Goal: Transaction & Acquisition: Book appointment/travel/reservation

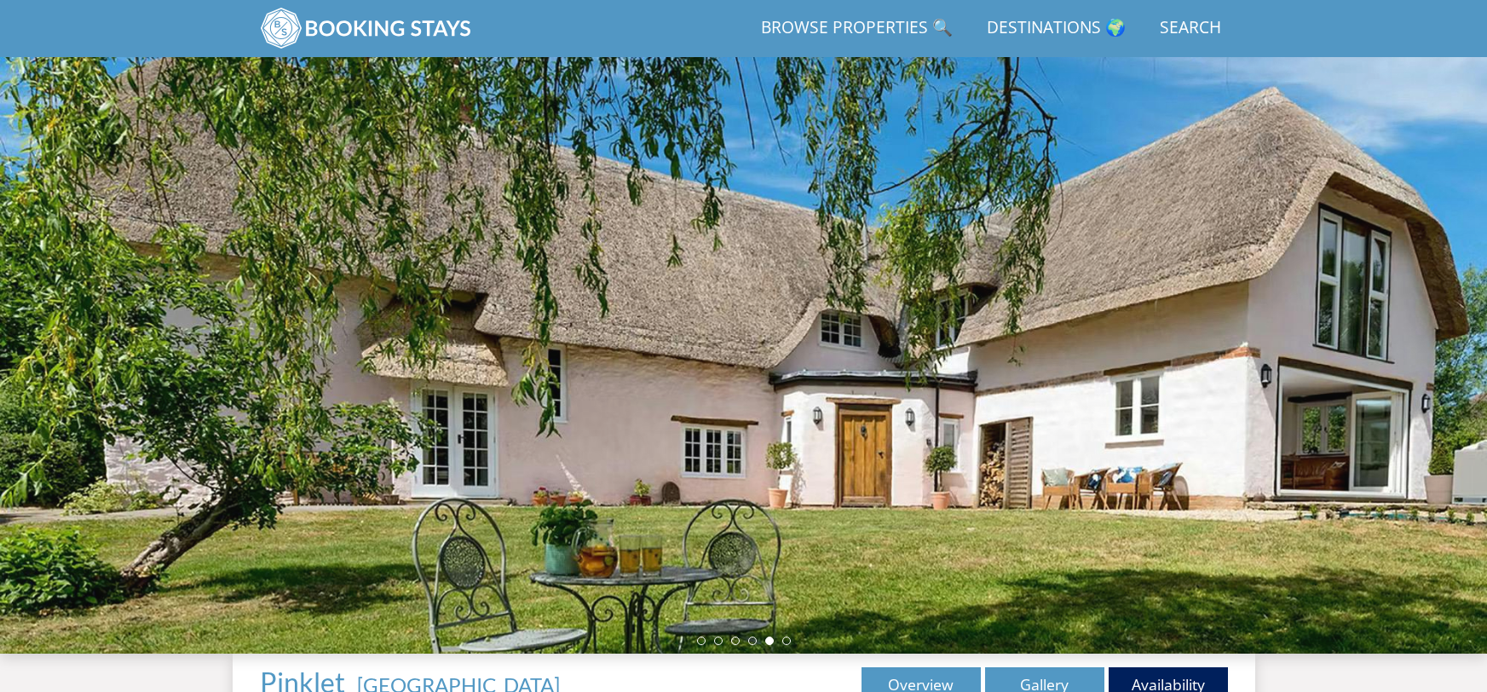
scroll to position [673, 0]
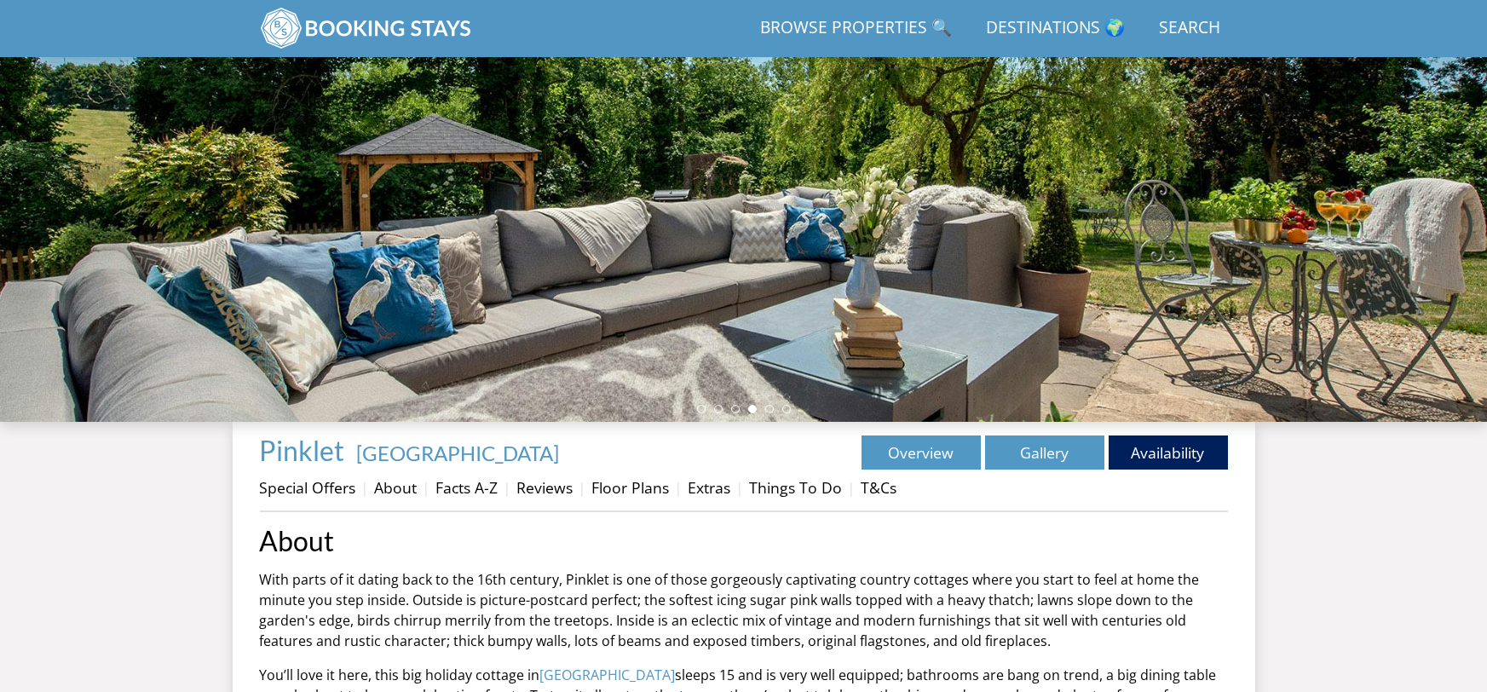
scroll to position [293, 0]
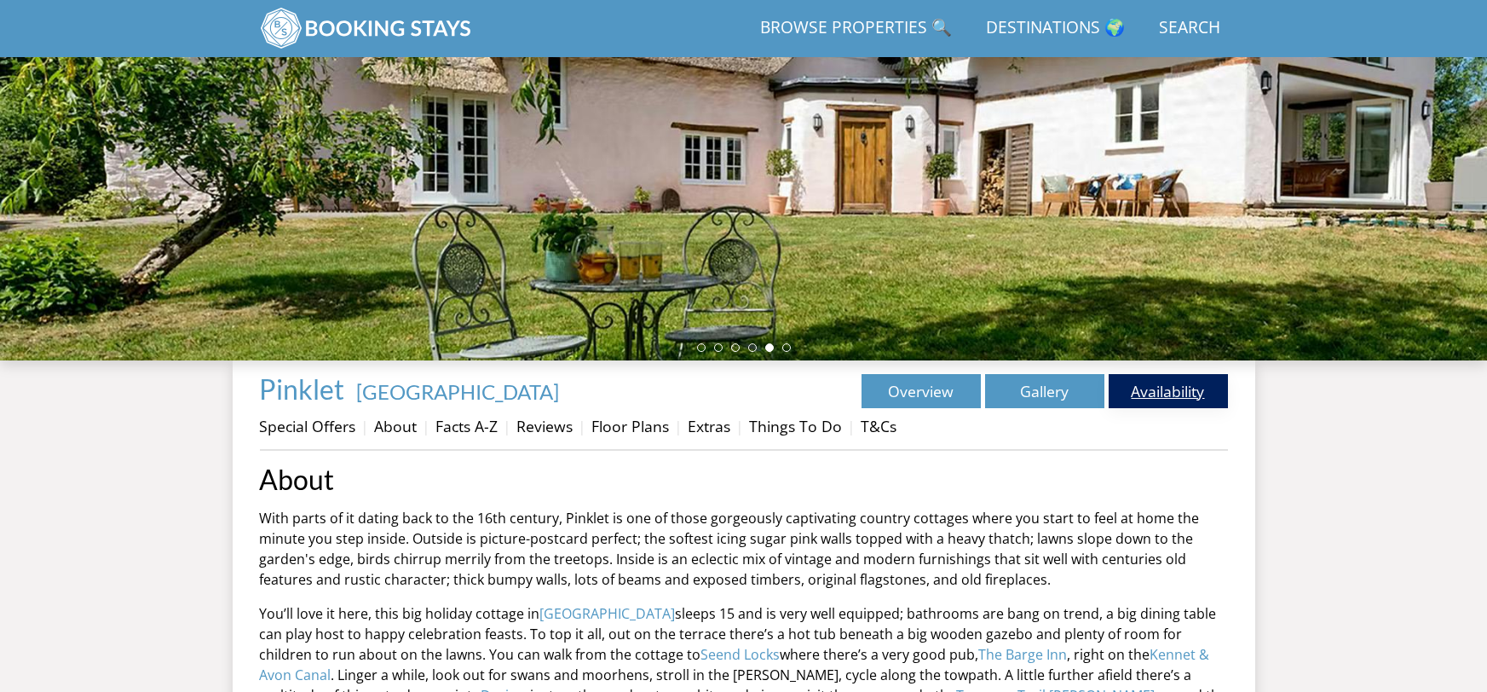
click at [1155, 397] on link "Availability" at bounding box center [1168, 391] width 119 height 34
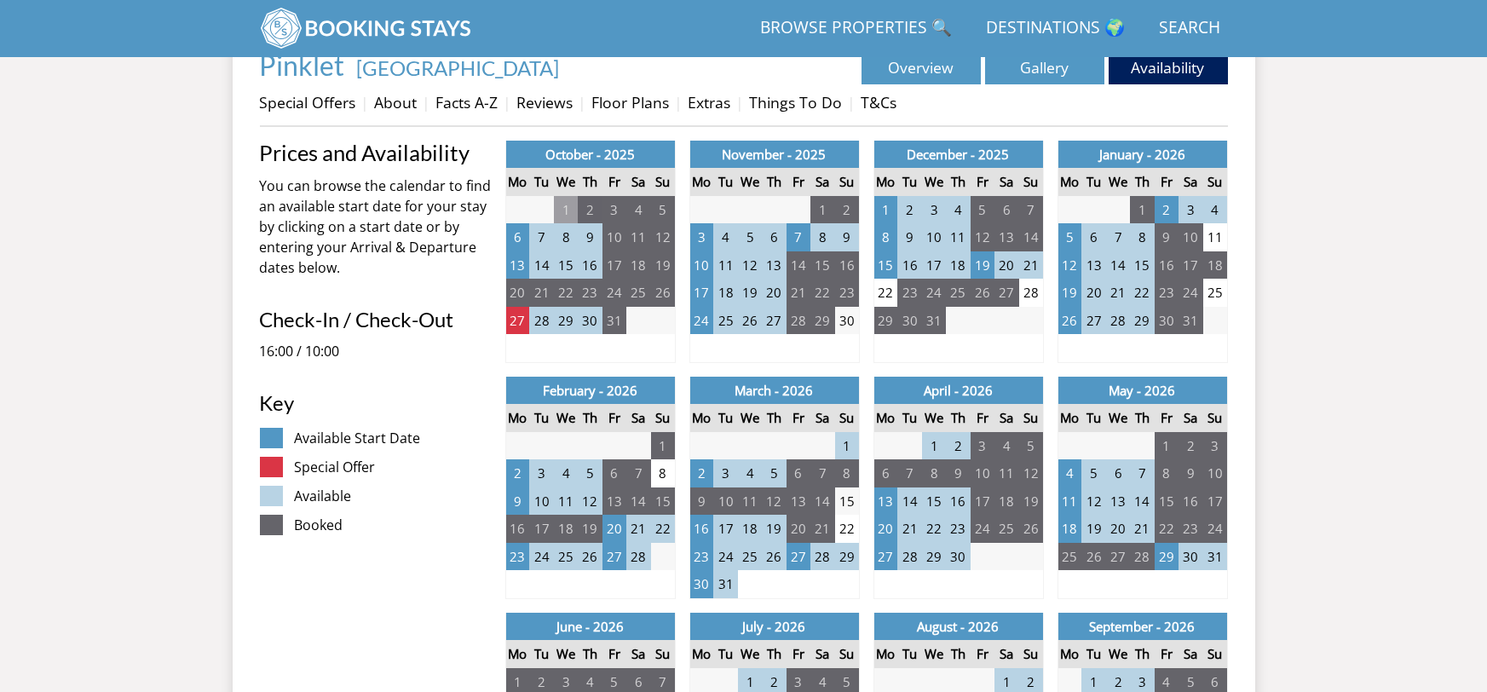
scroll to position [618, 0]
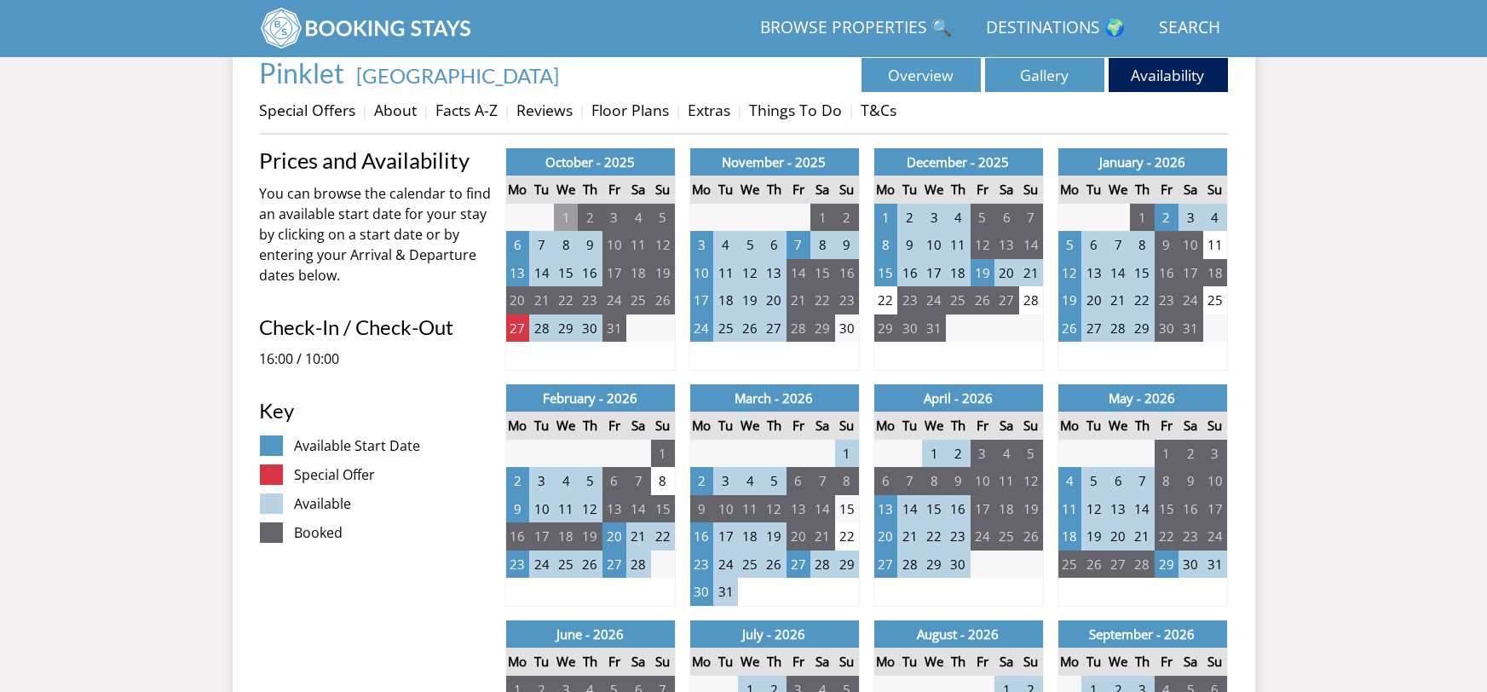
click at [838, 20] on link "Browse Properties 🔍" at bounding box center [856, 28] width 205 height 38
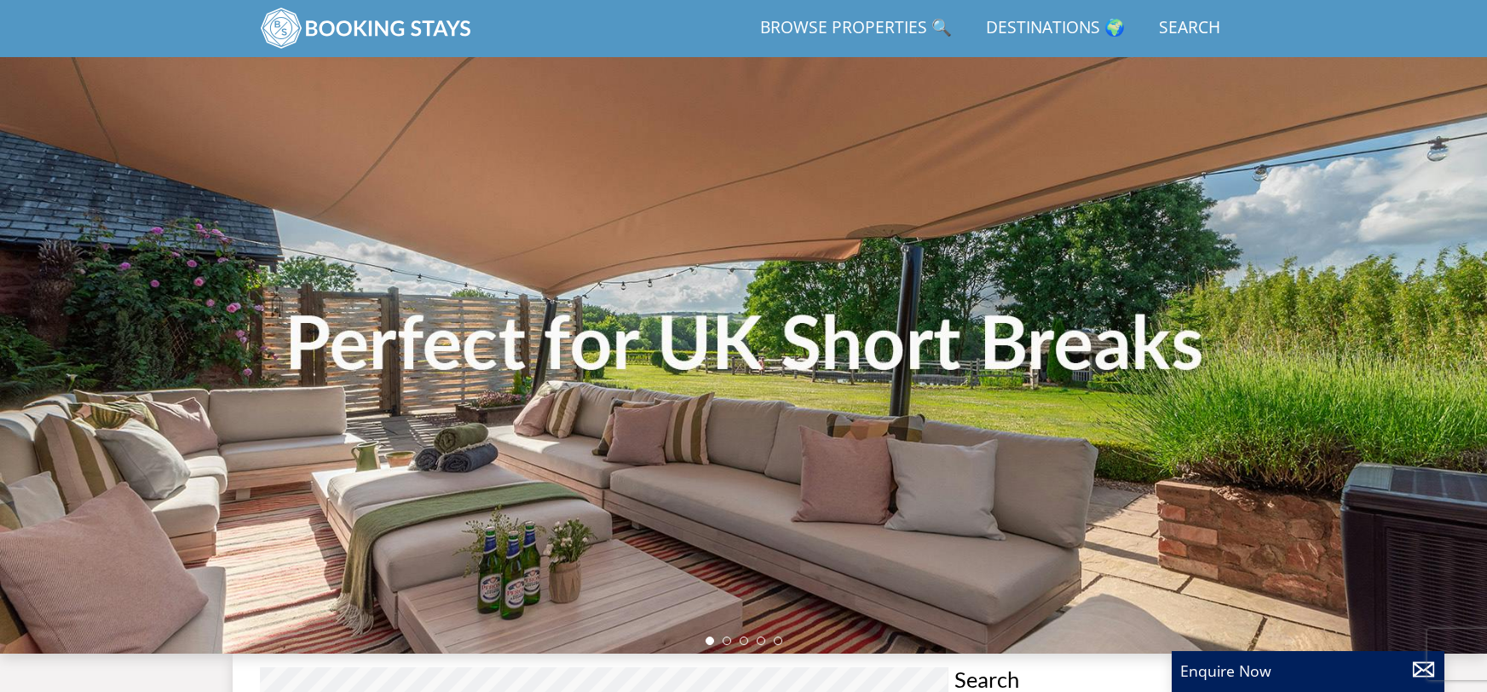
scroll to position [426, 0]
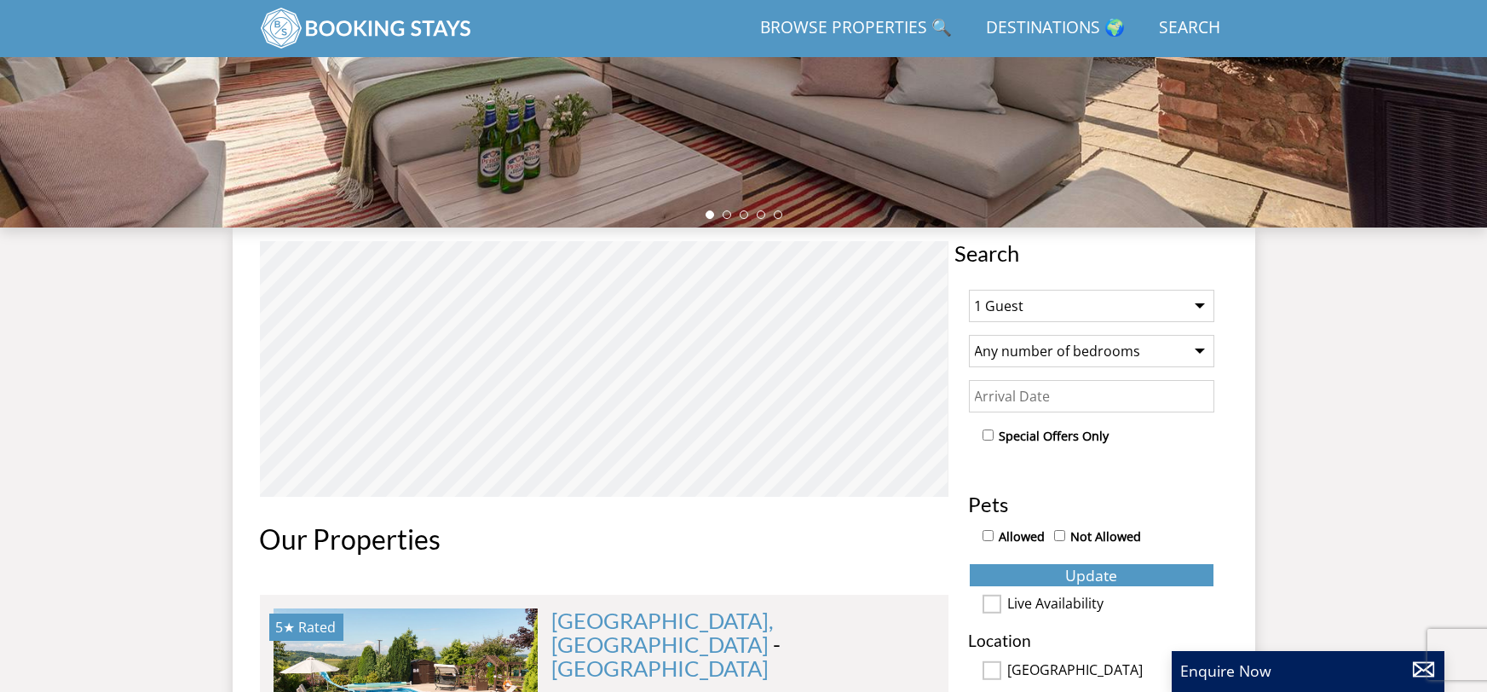
click at [1075, 306] on select "1 Guest 2 Guests 3 Guests 4 Guests 5 Guests 6 Guests 7 Guests 8 Guests 9 Guests…" at bounding box center [1091, 306] width 245 height 32
select select "15"
click at [969, 290] on select "1 Guest 2 Guests 3 Guests 4 Guests 5 Guests 6 Guests 7 Guests 8 Guests 9 Guests…" at bounding box center [1091, 306] width 245 height 32
click at [1127, 404] on input "Date" at bounding box center [1091, 396] width 245 height 32
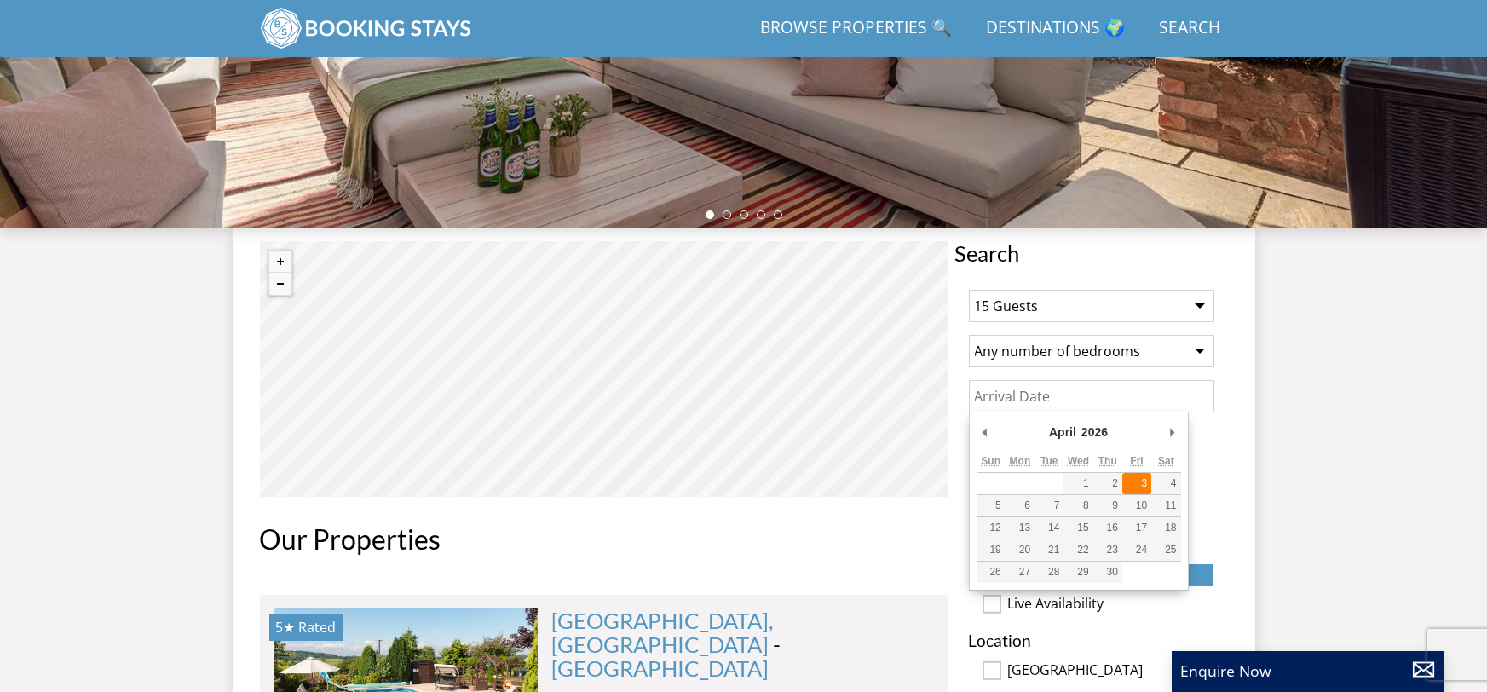
type input "[DATE]"
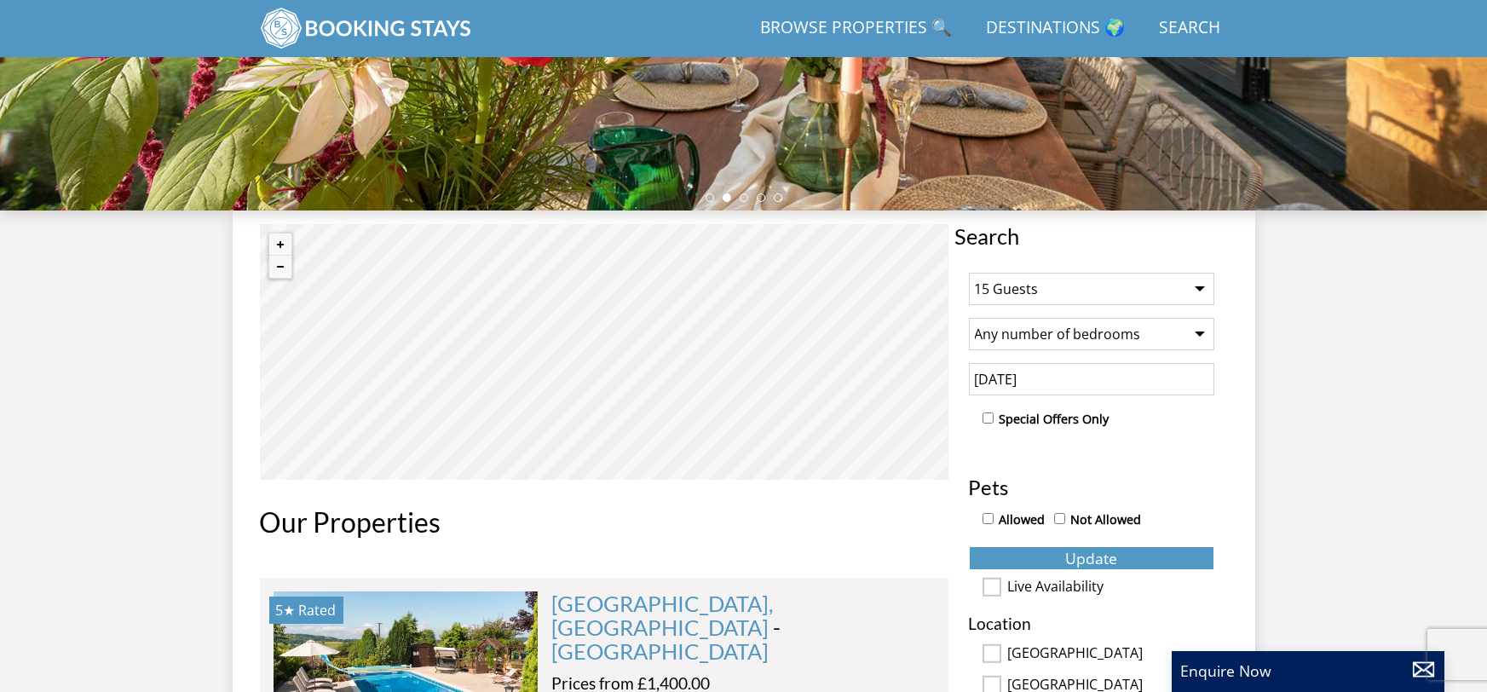
scroll to position [495, 0]
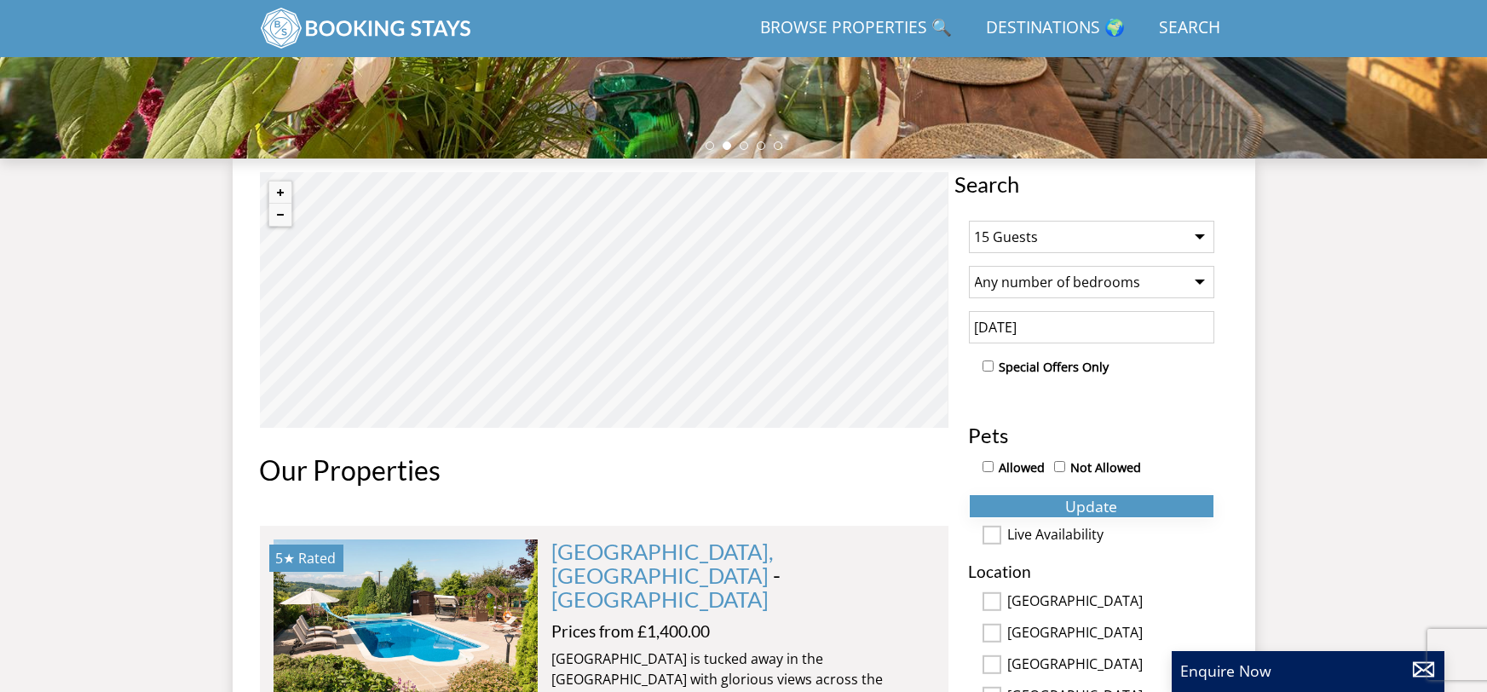
click at [1104, 502] on span "Update" at bounding box center [1091, 506] width 52 height 20
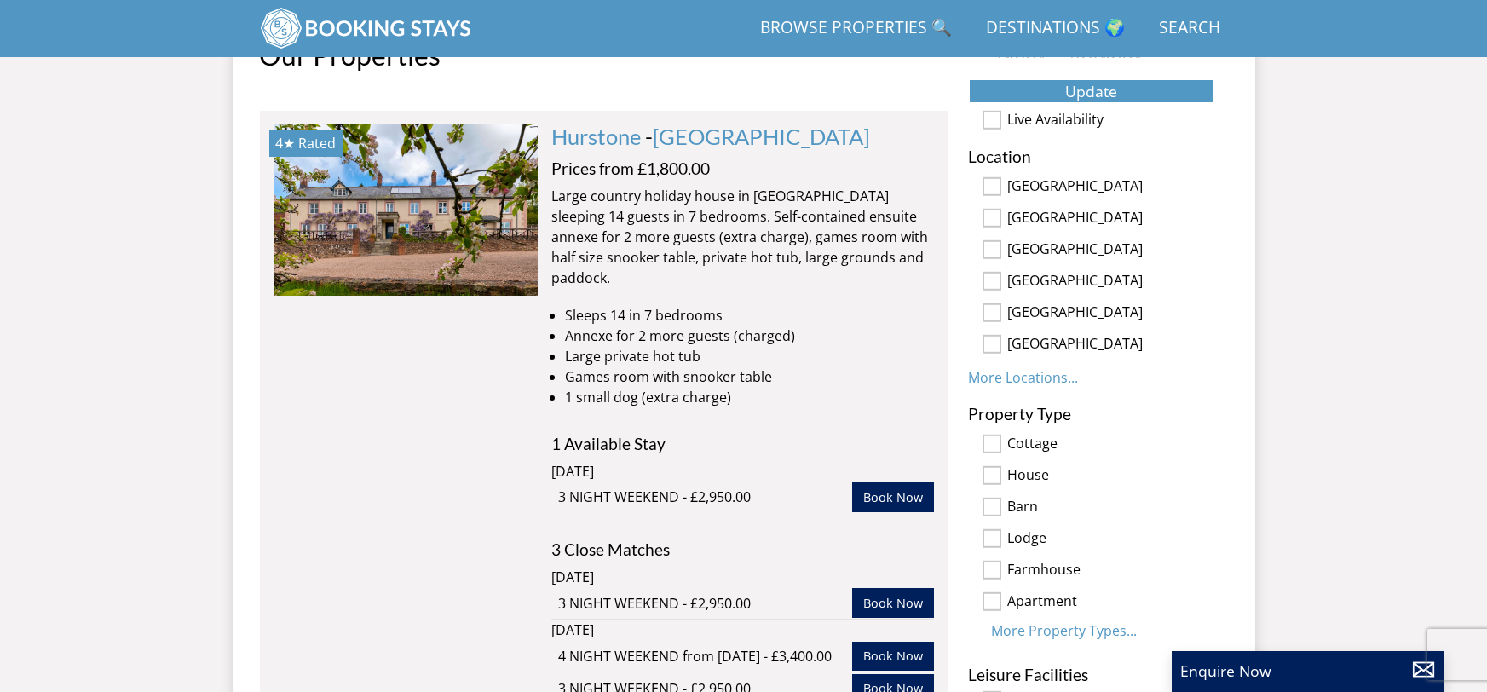
scroll to position [934, 0]
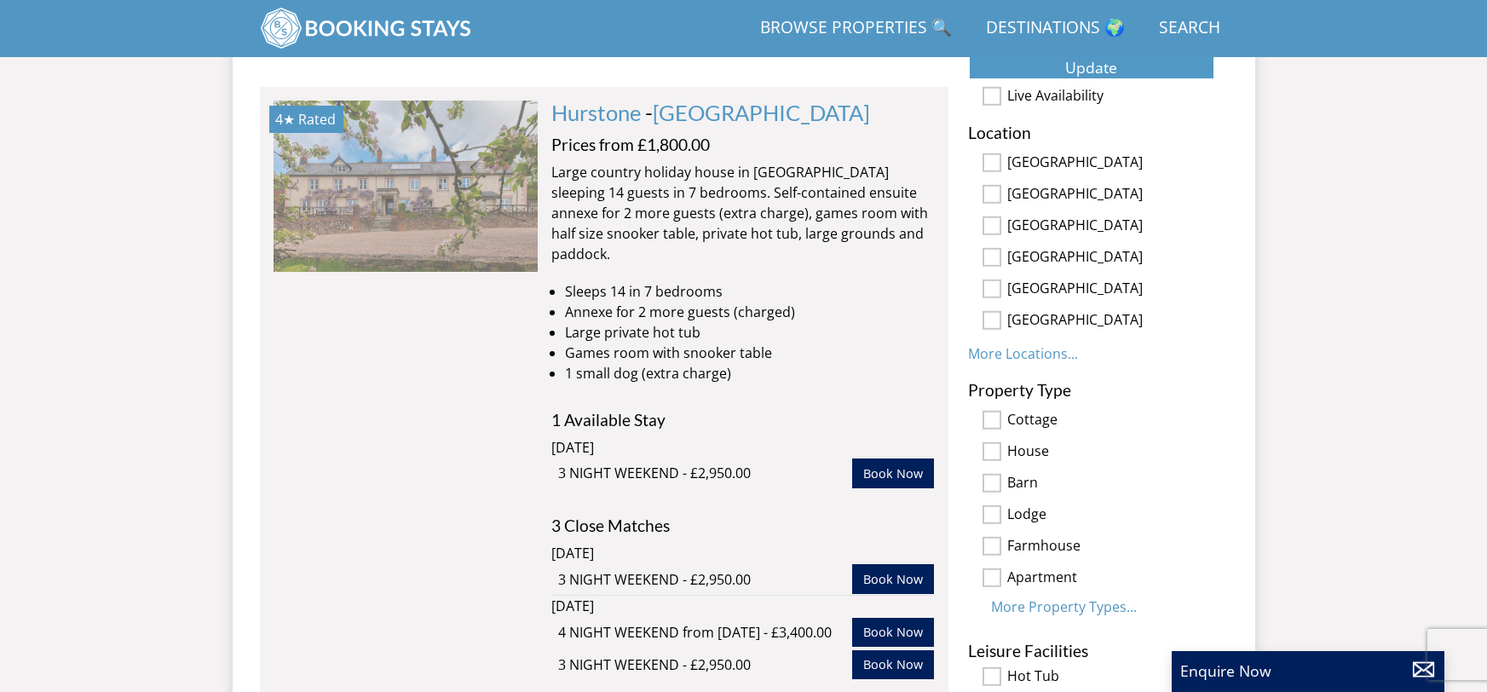
click at [424, 196] on img at bounding box center [406, 186] width 264 height 170
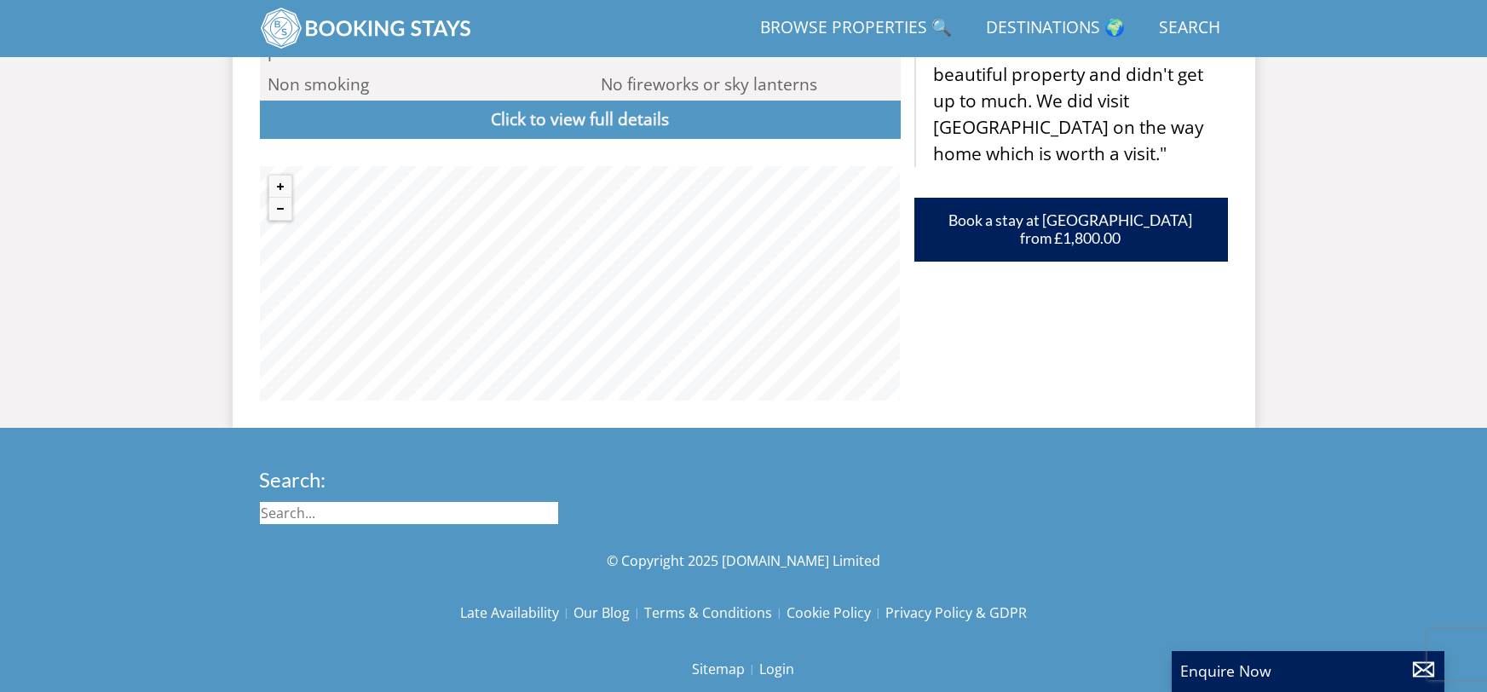
scroll to position [1484, 0]
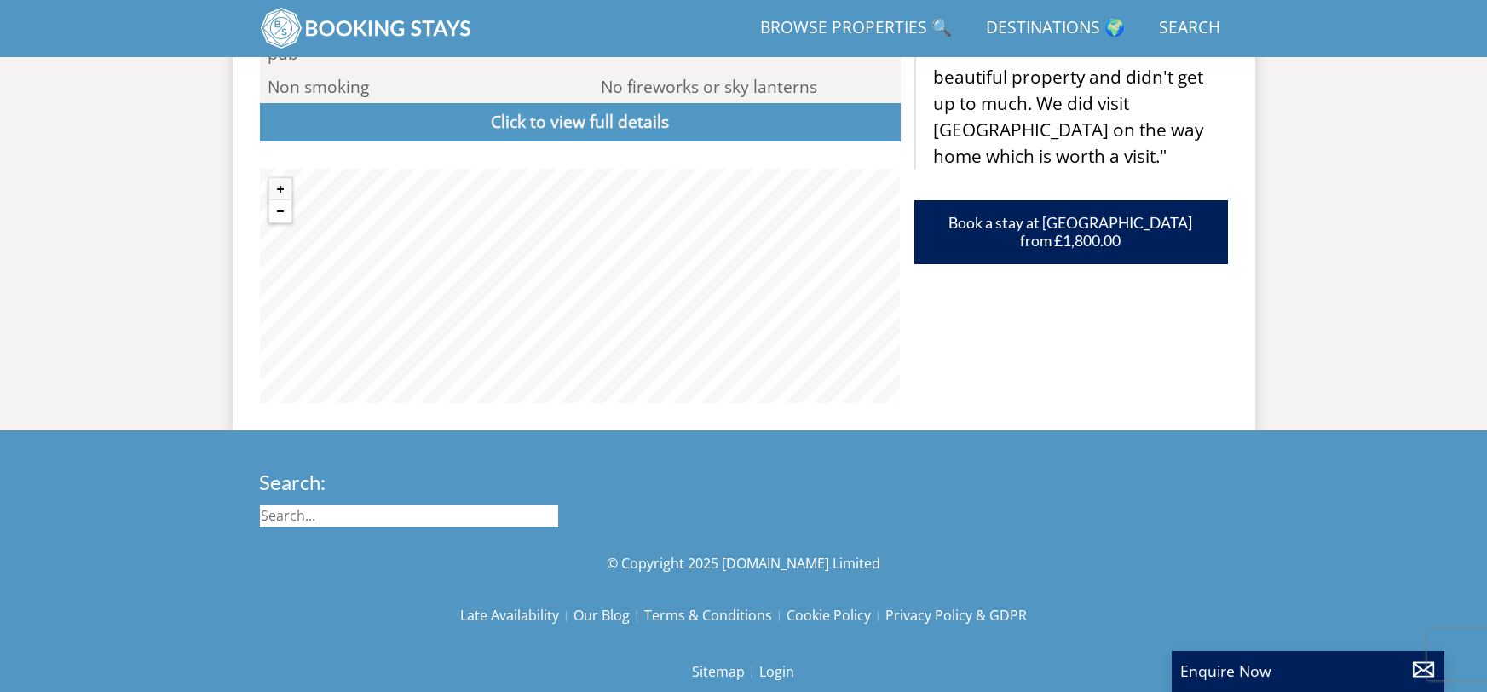
click at [281, 200] on button "Zoom out" at bounding box center [280, 211] width 22 height 22
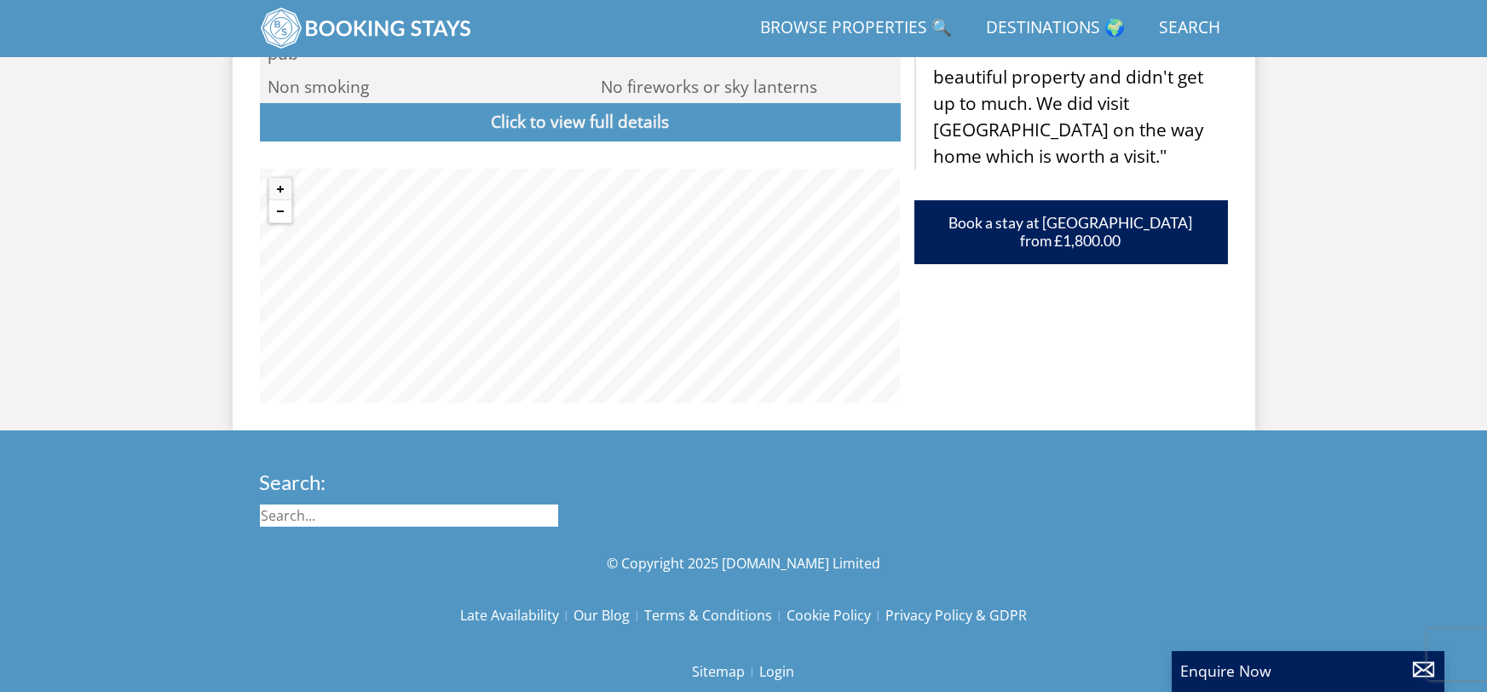
click at [281, 200] on button "Zoom out" at bounding box center [280, 211] width 22 height 22
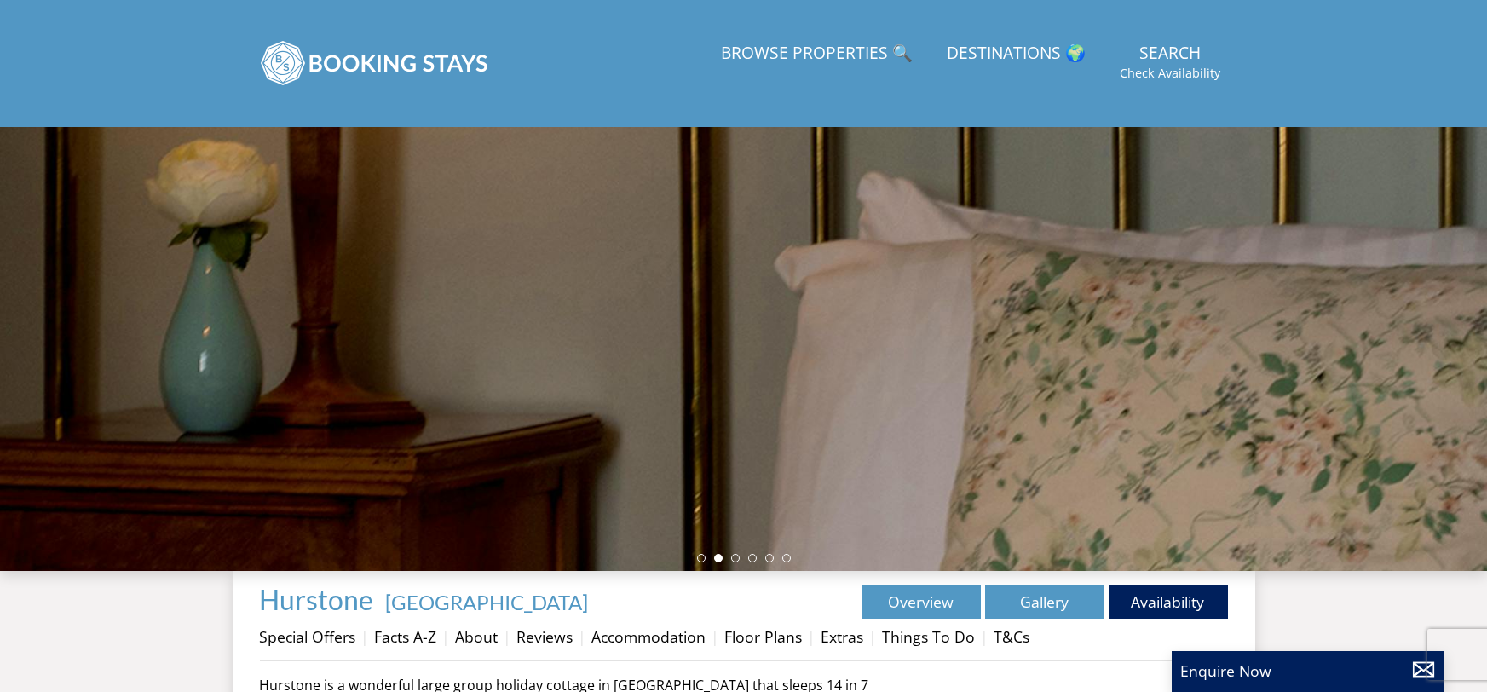
scroll to position [482, 0]
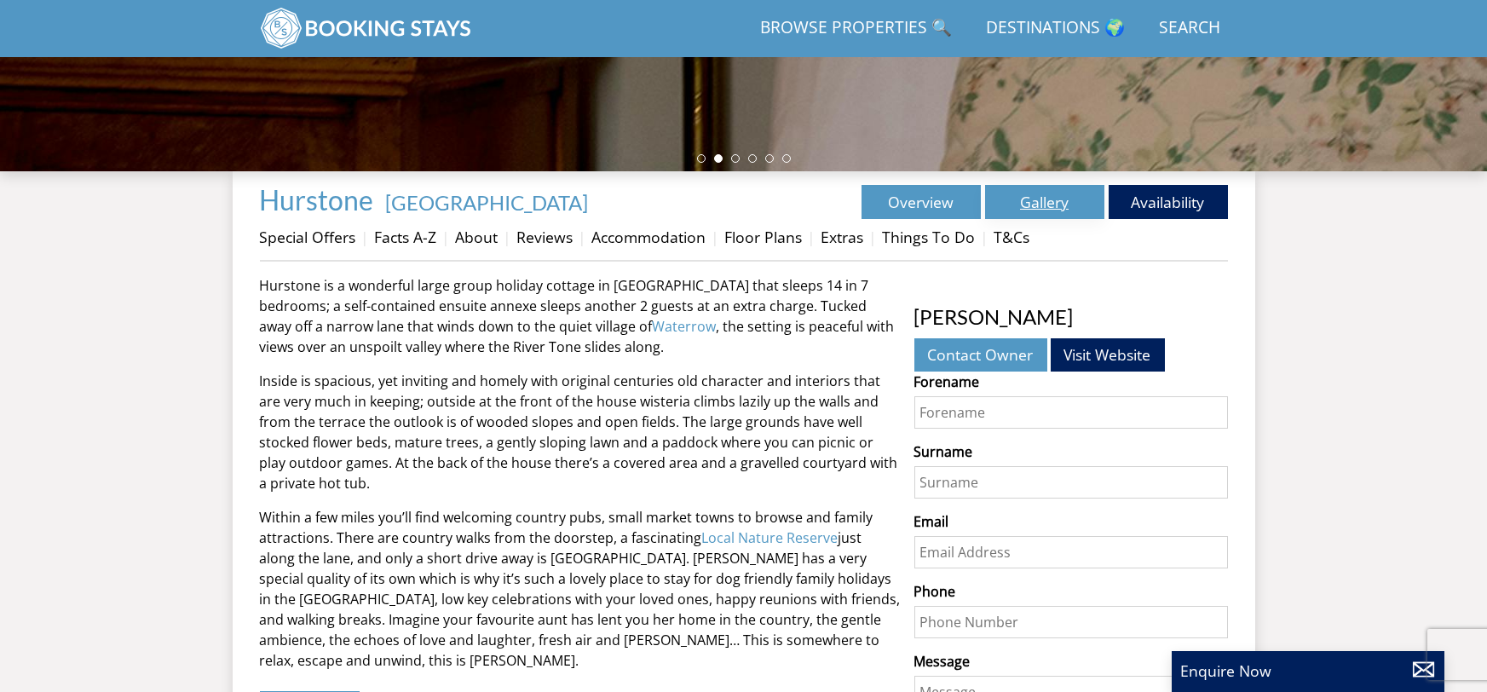
click at [1037, 201] on link "Gallery" at bounding box center [1044, 202] width 119 height 34
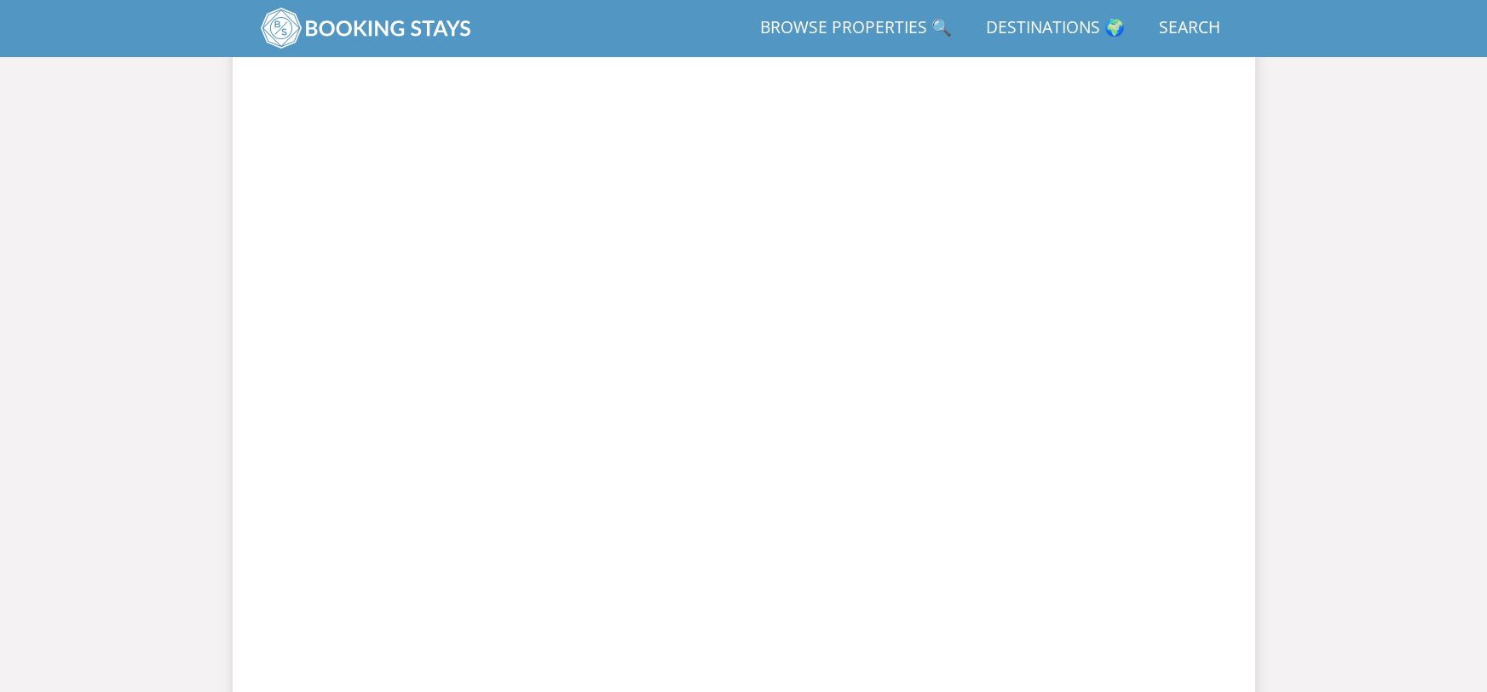
scroll to position [2128, 0]
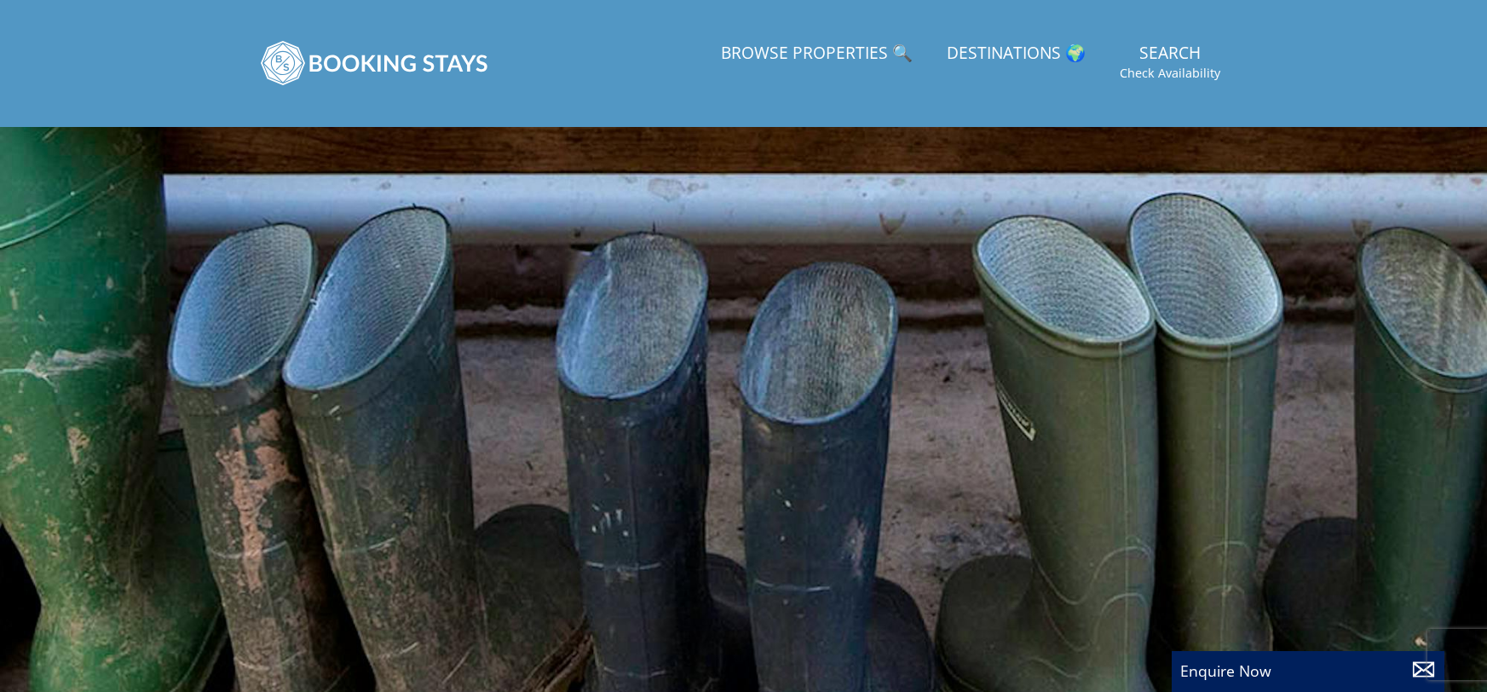
select select "15"
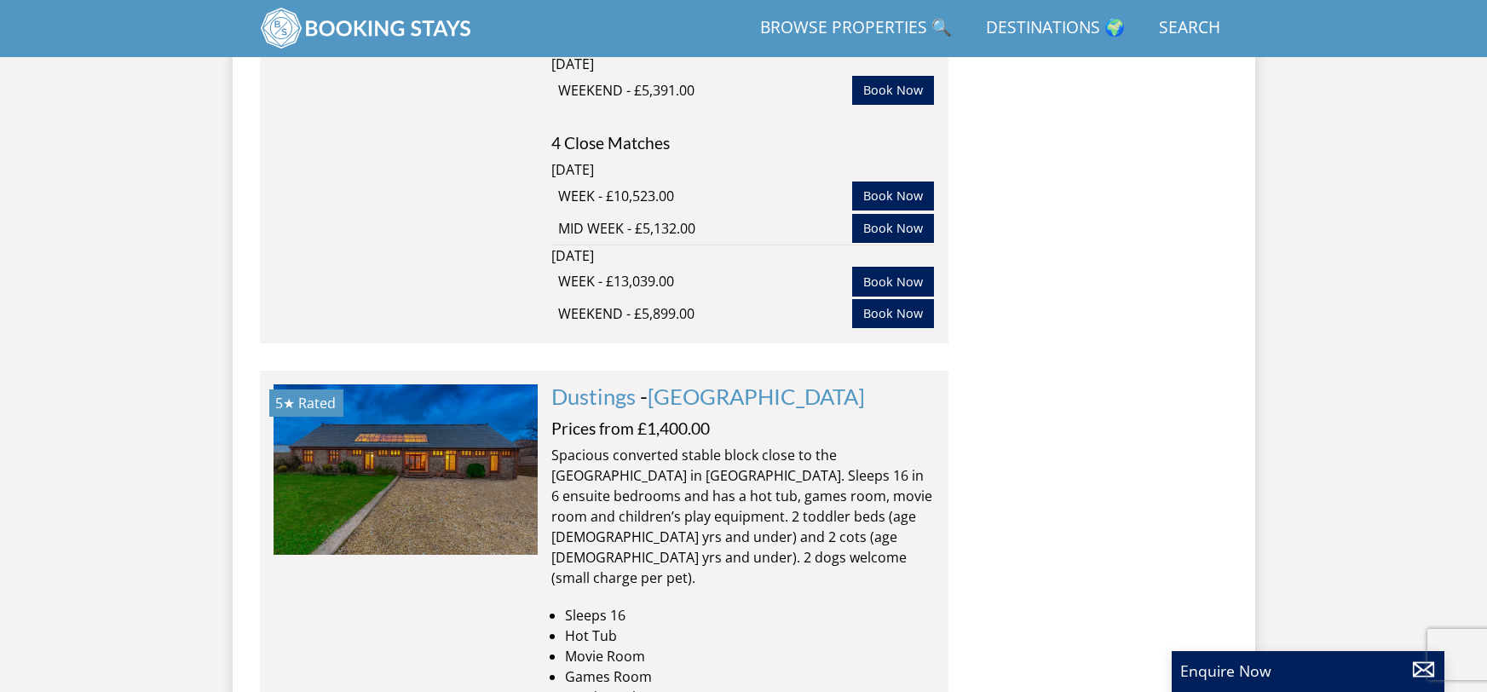
scroll to position [5245, 0]
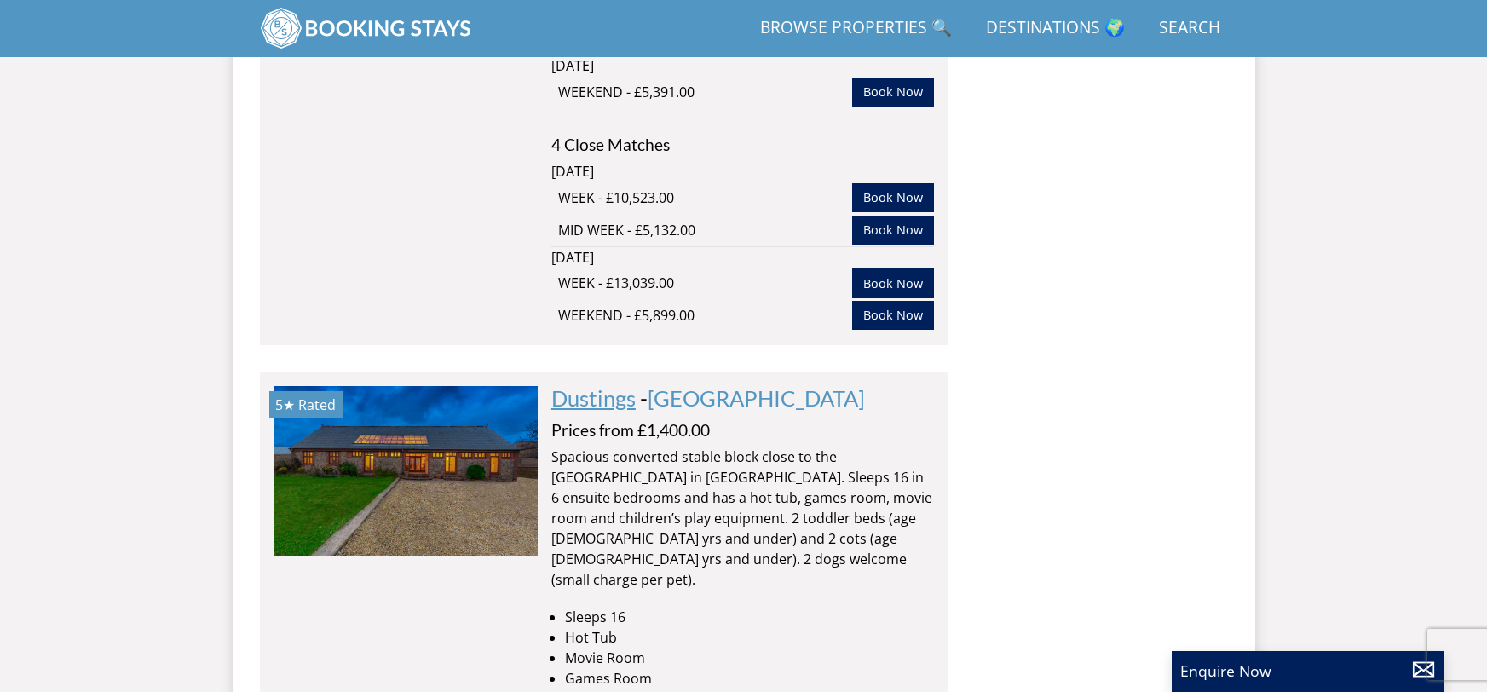
click at [581, 385] on link "Dustings" at bounding box center [593, 398] width 84 height 26
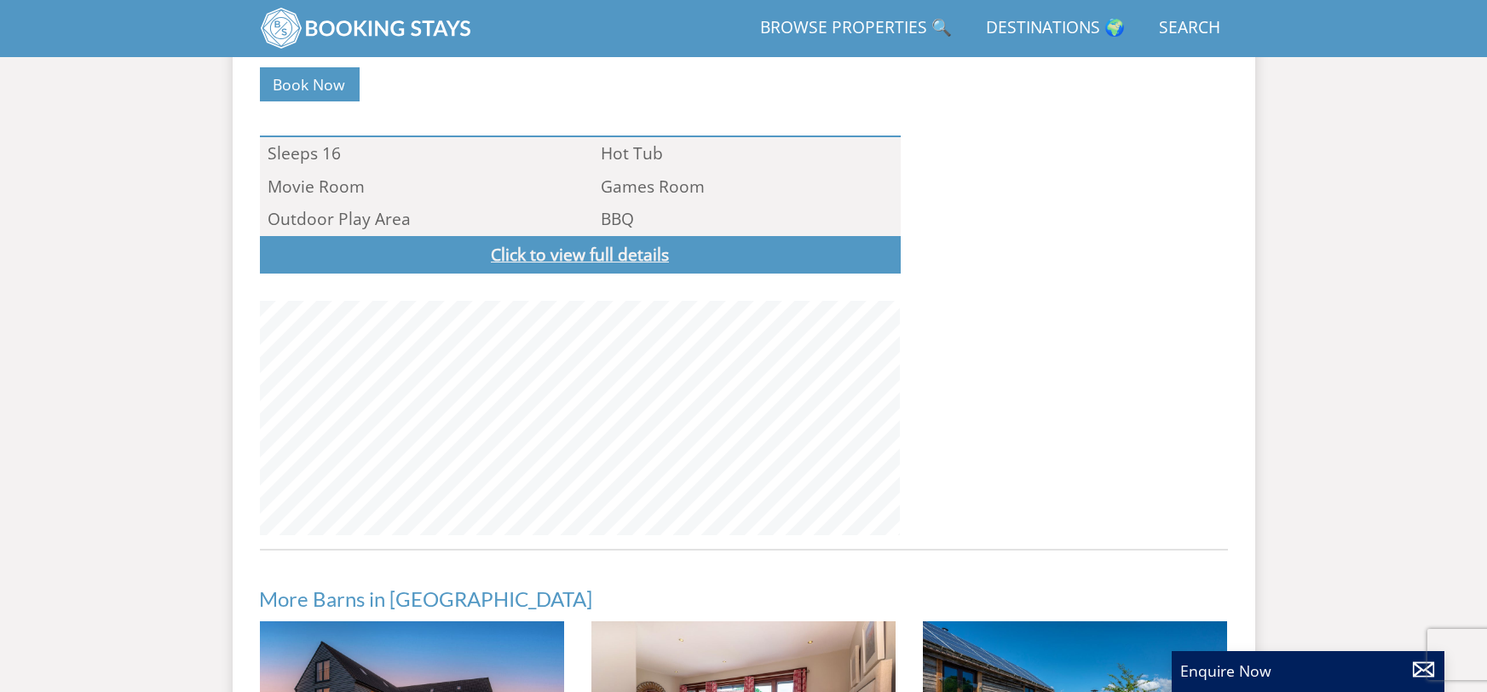
scroll to position [1123, 0]
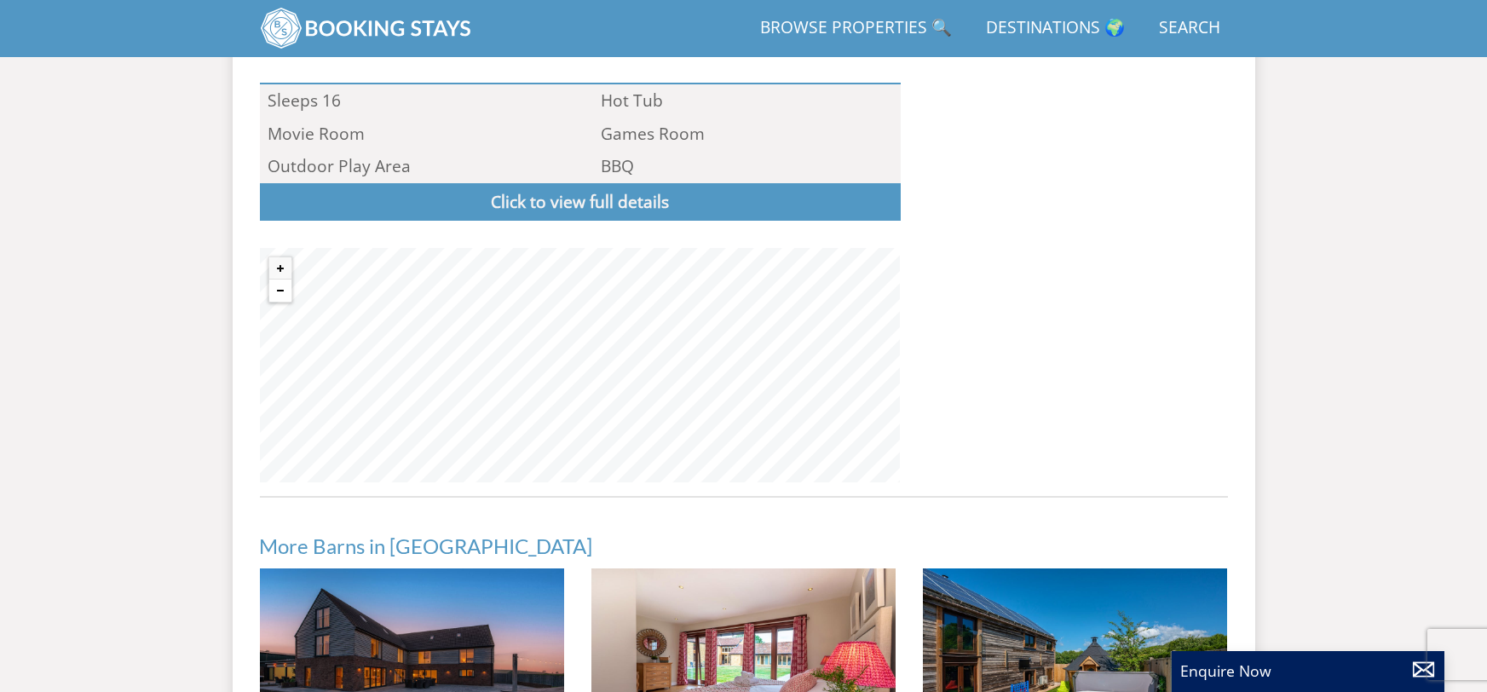
click at [280, 292] on button "Zoom out" at bounding box center [280, 291] width 22 height 22
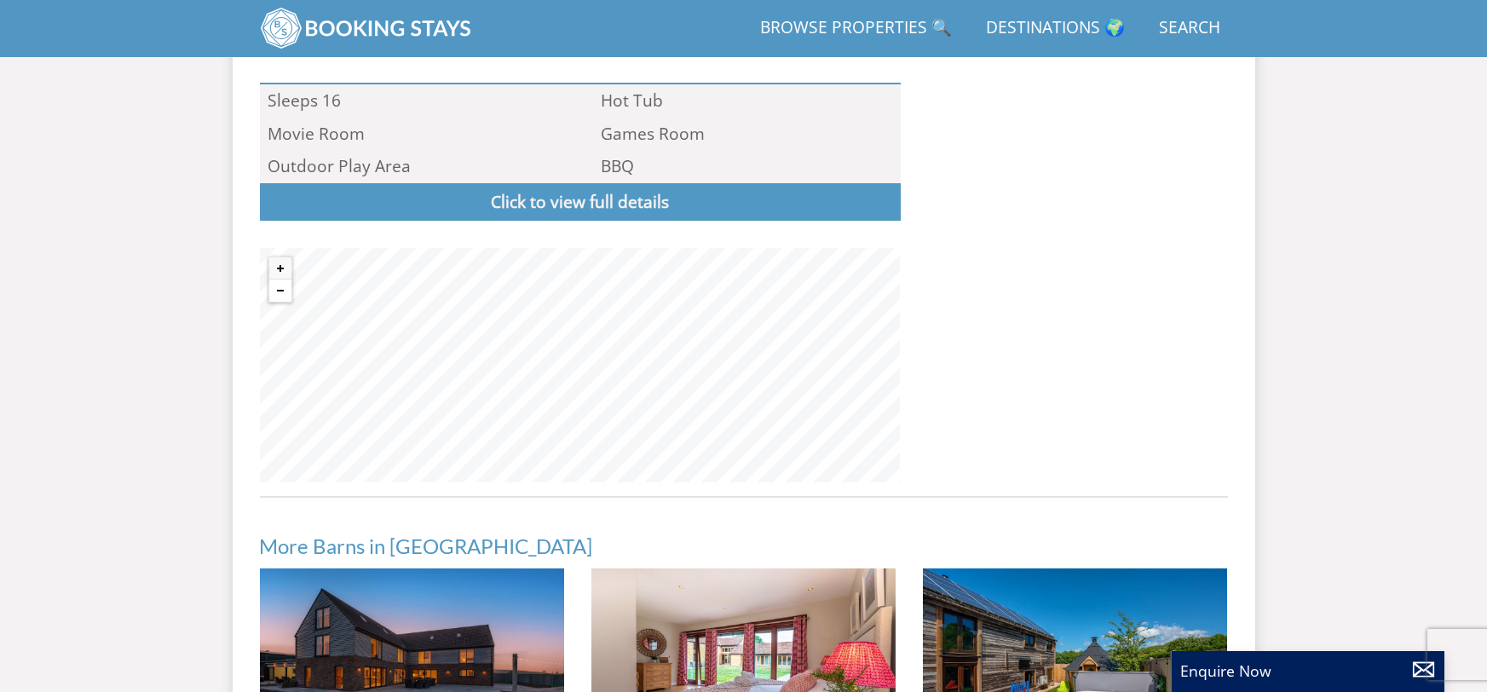
click at [280, 292] on button "Zoom out" at bounding box center [280, 291] width 22 height 22
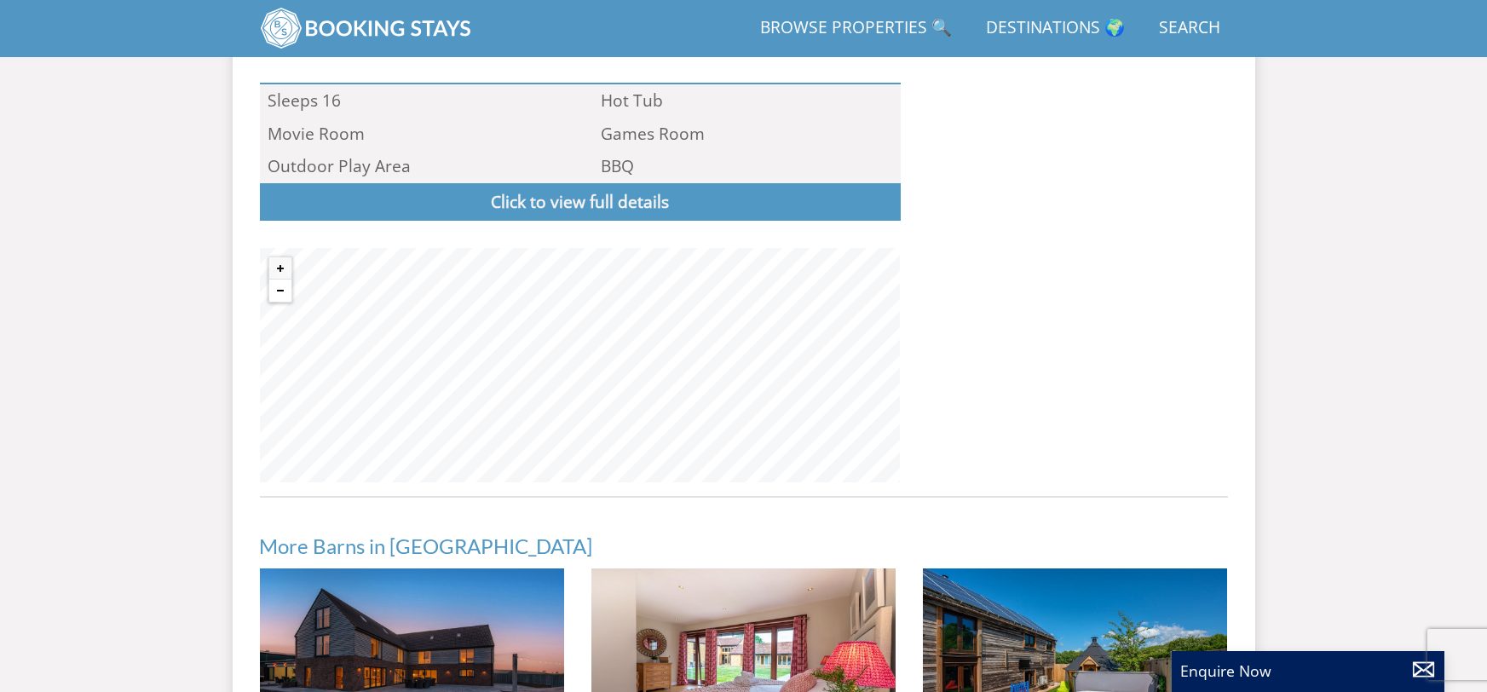
click at [280, 292] on button "Zoom out" at bounding box center [280, 291] width 22 height 22
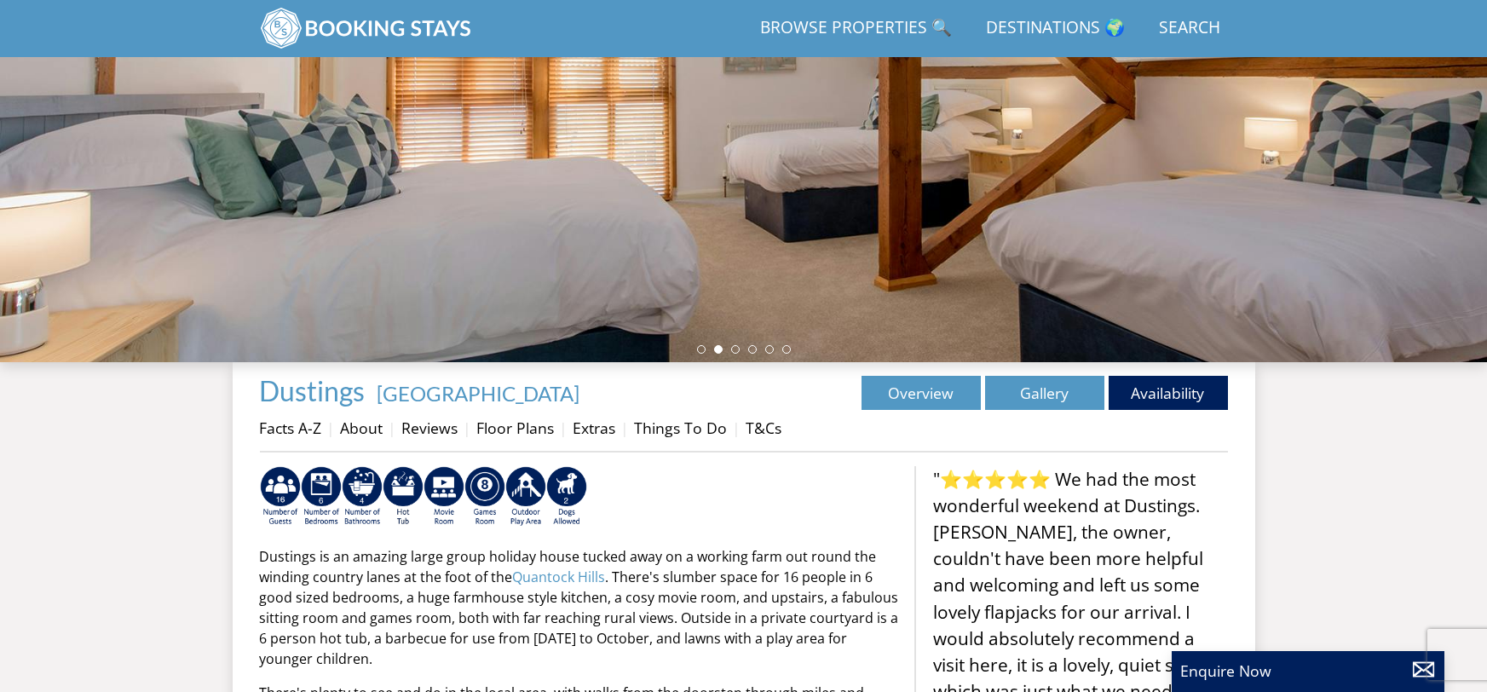
scroll to position [72, 0]
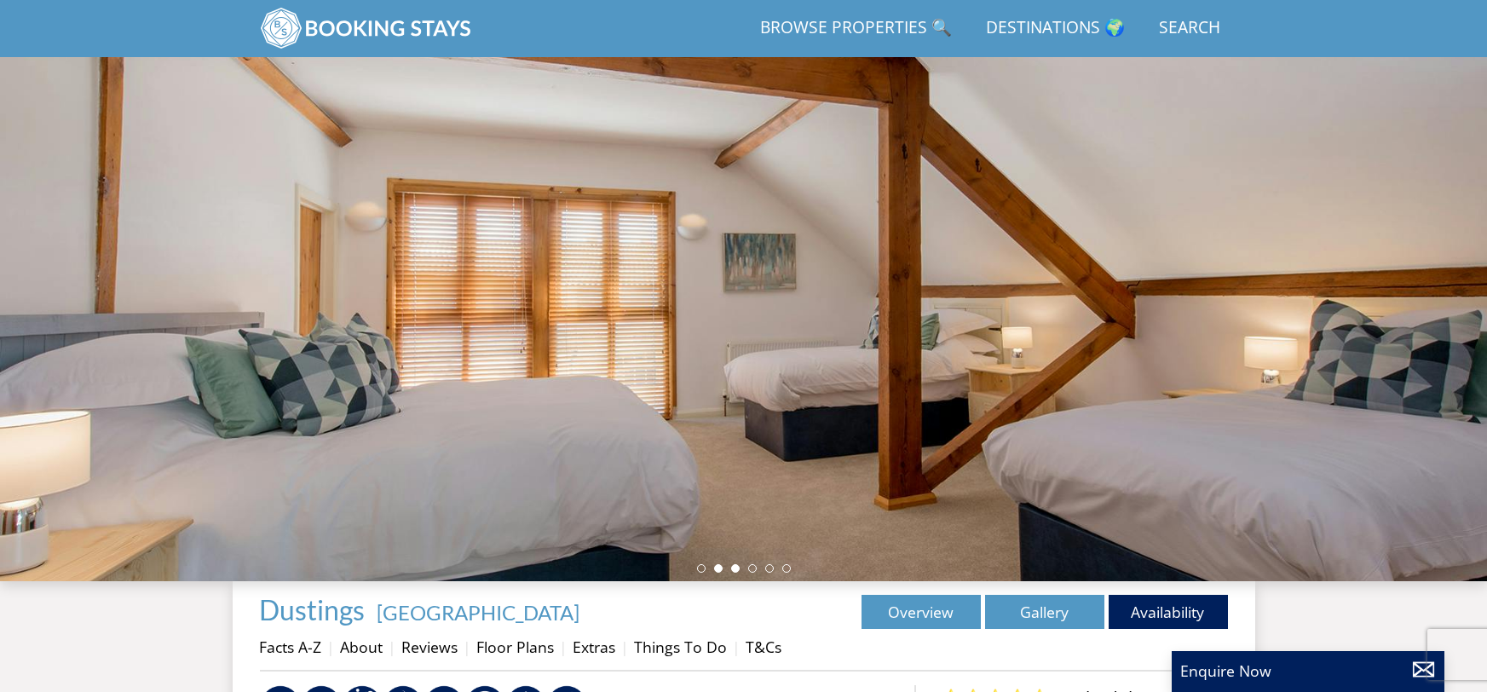
click at [738, 568] on li at bounding box center [735, 568] width 9 height 9
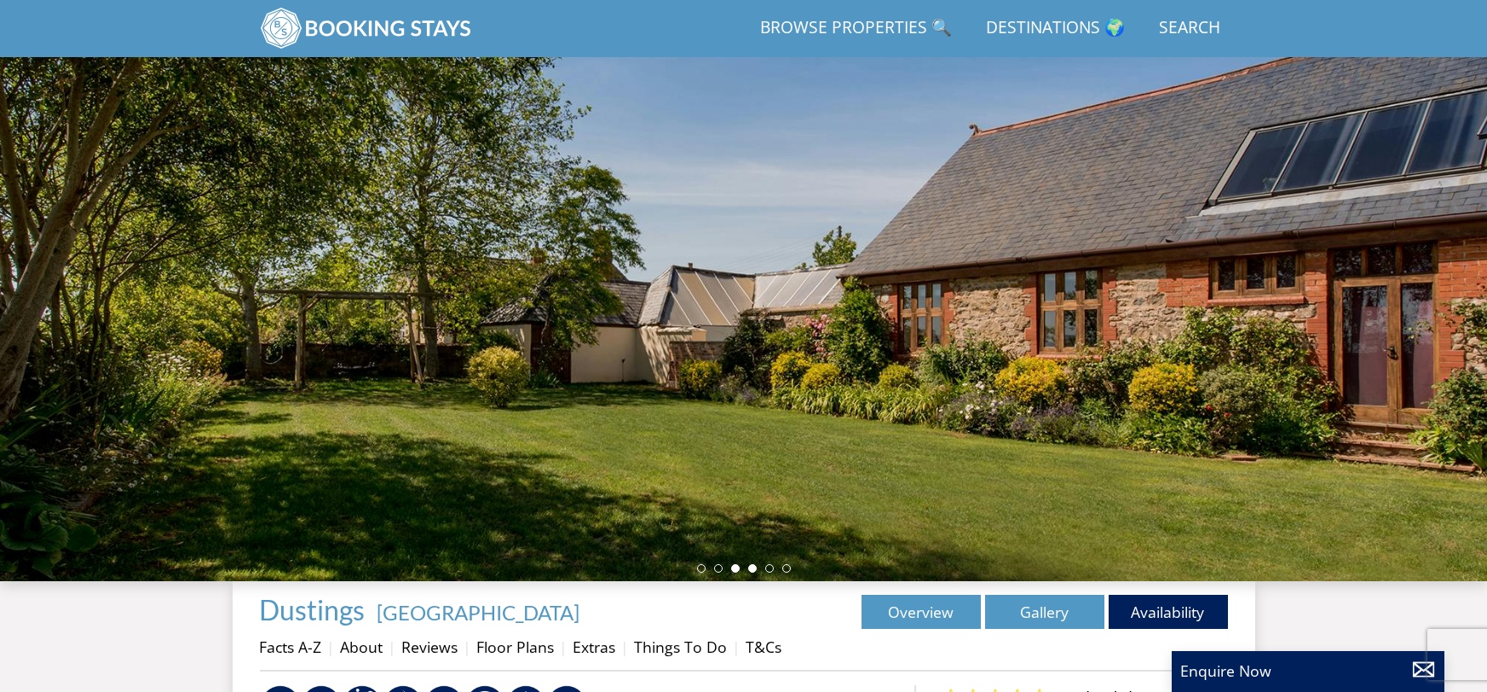
click at [752, 568] on li at bounding box center [752, 568] width 9 height 9
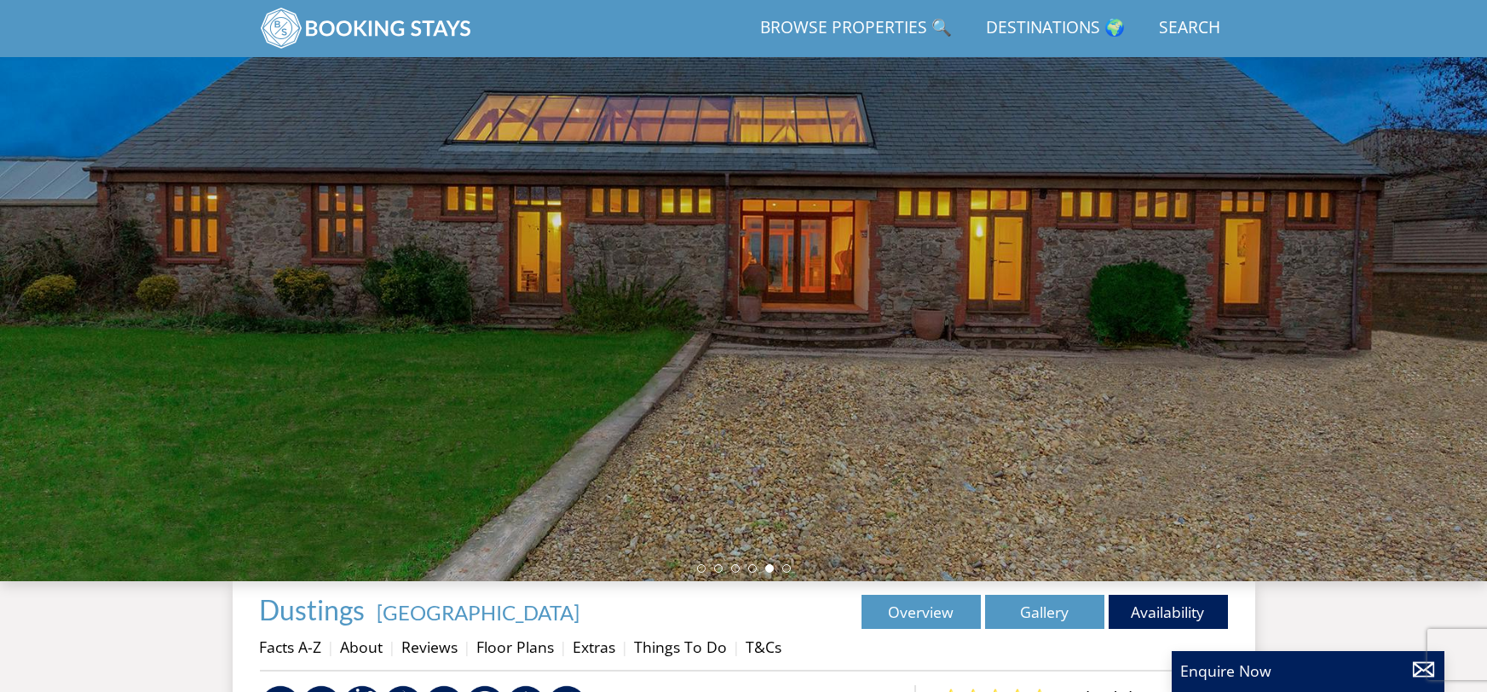
click at [790, 571] on ul at bounding box center [744, 568] width 94 height 9
click at [786, 569] on li at bounding box center [786, 568] width 9 height 9
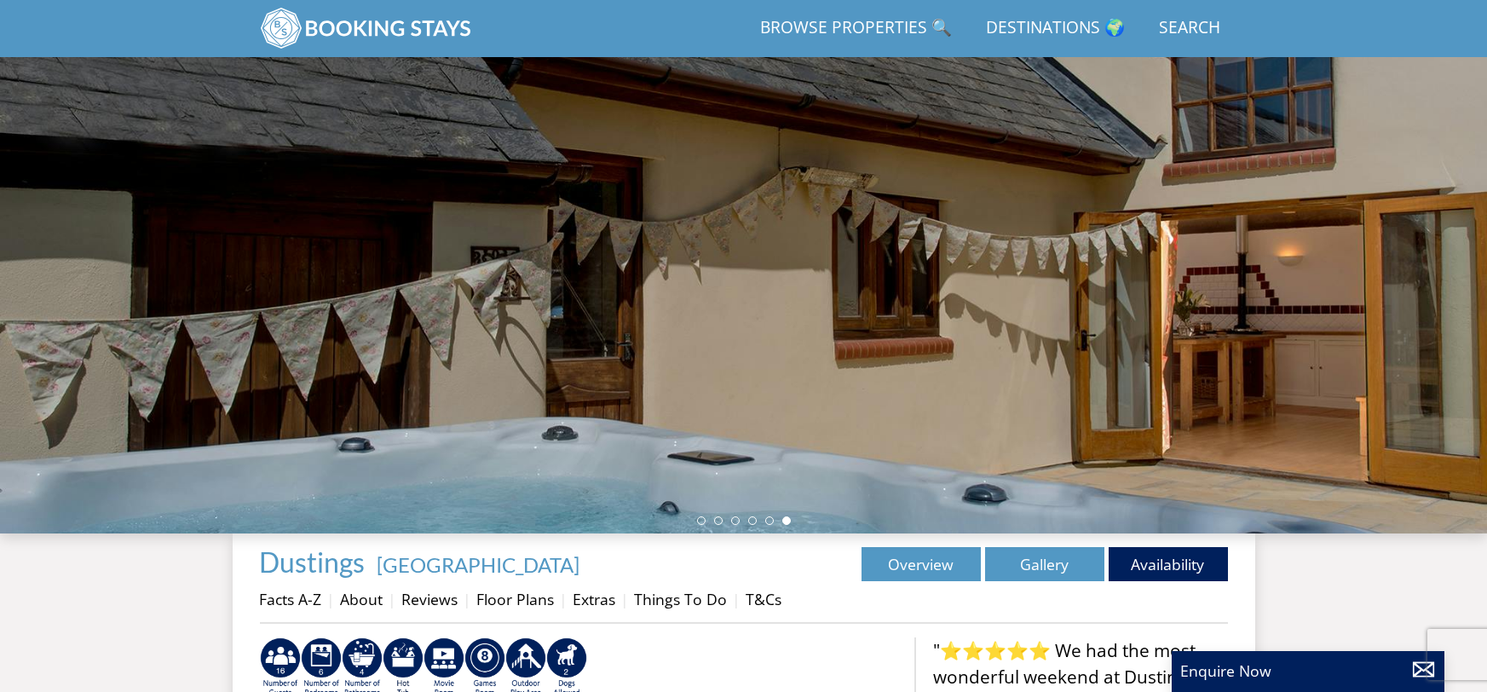
scroll to position [72, 0]
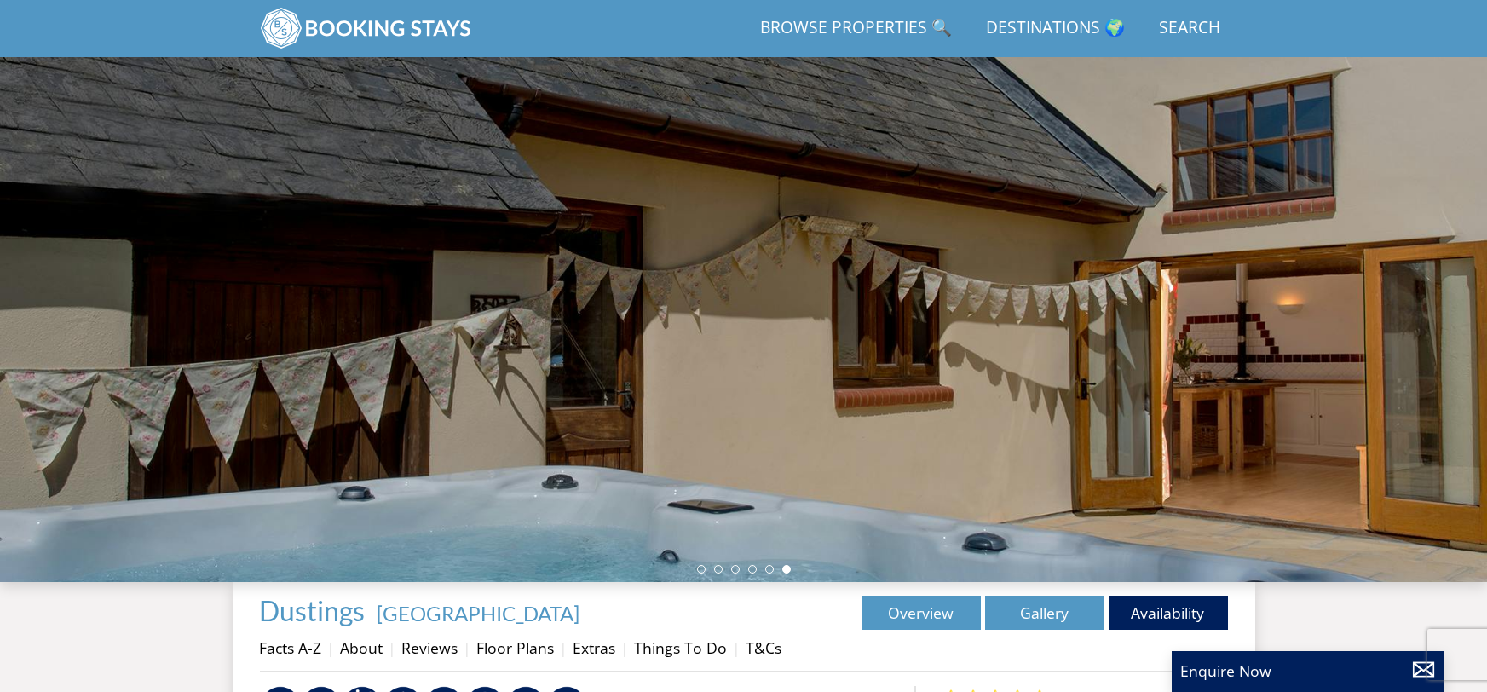
select select "15"
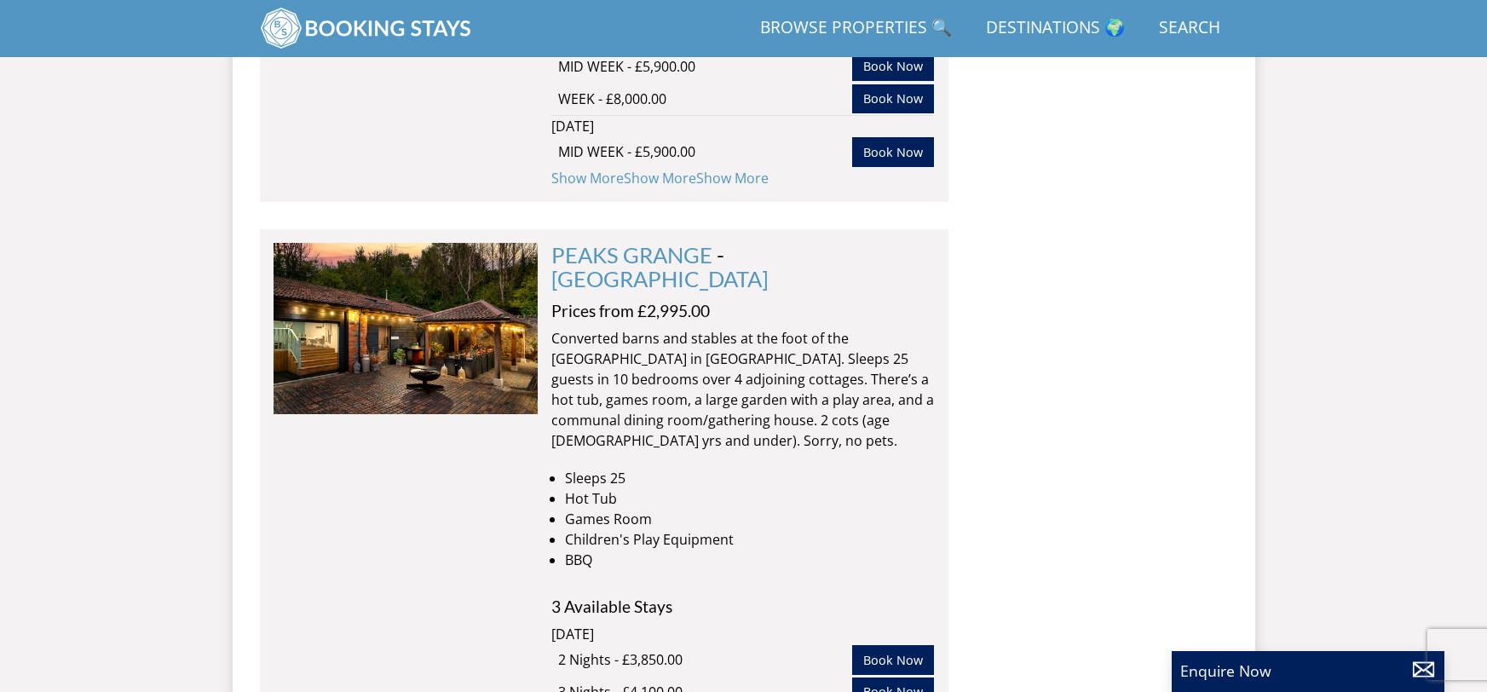
scroll to position [6933, 0]
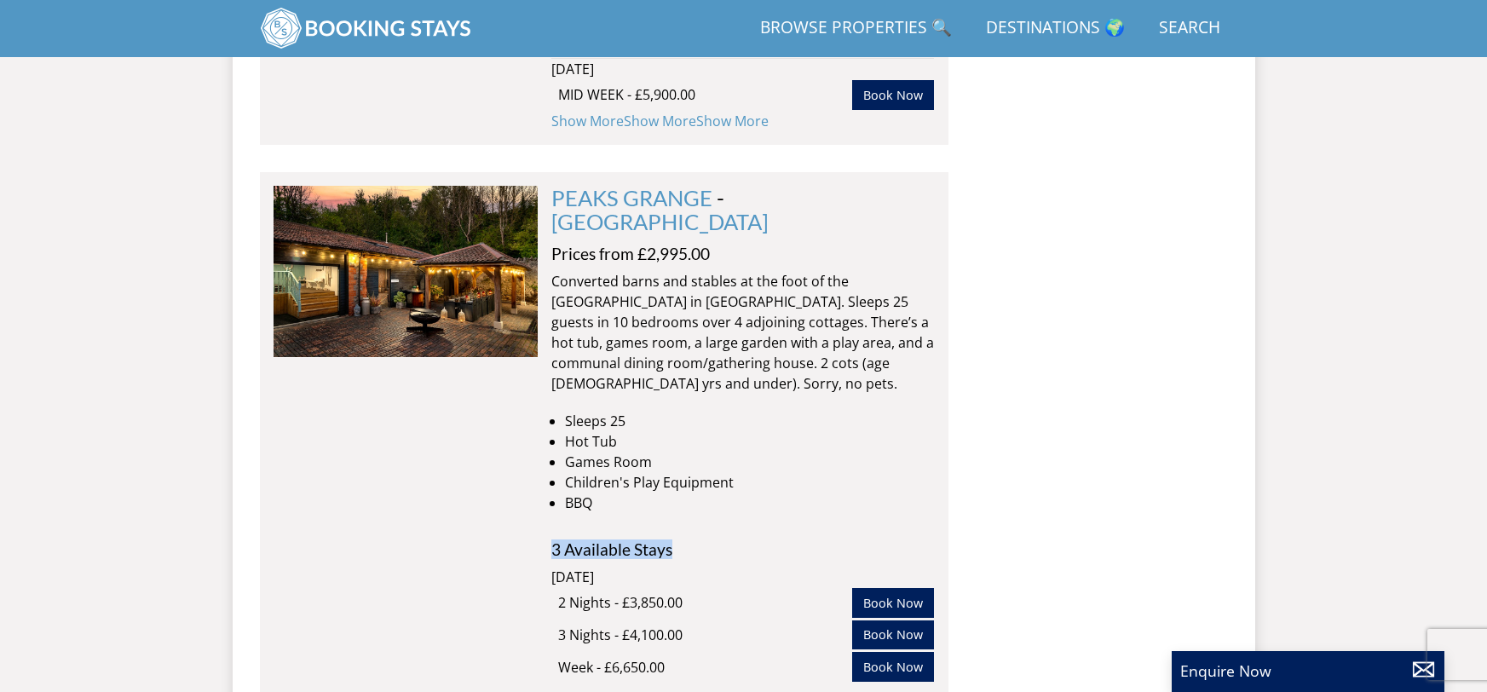
drag, startPoint x: 552, startPoint y: 303, endPoint x: 677, endPoint y: 303, distance: 124.4
click at [677, 540] on h4 "3 Available Stays" at bounding box center [742, 549] width 383 height 18
click at [683, 540] on h4 "3 Available Stays" at bounding box center [742, 549] width 383 height 18
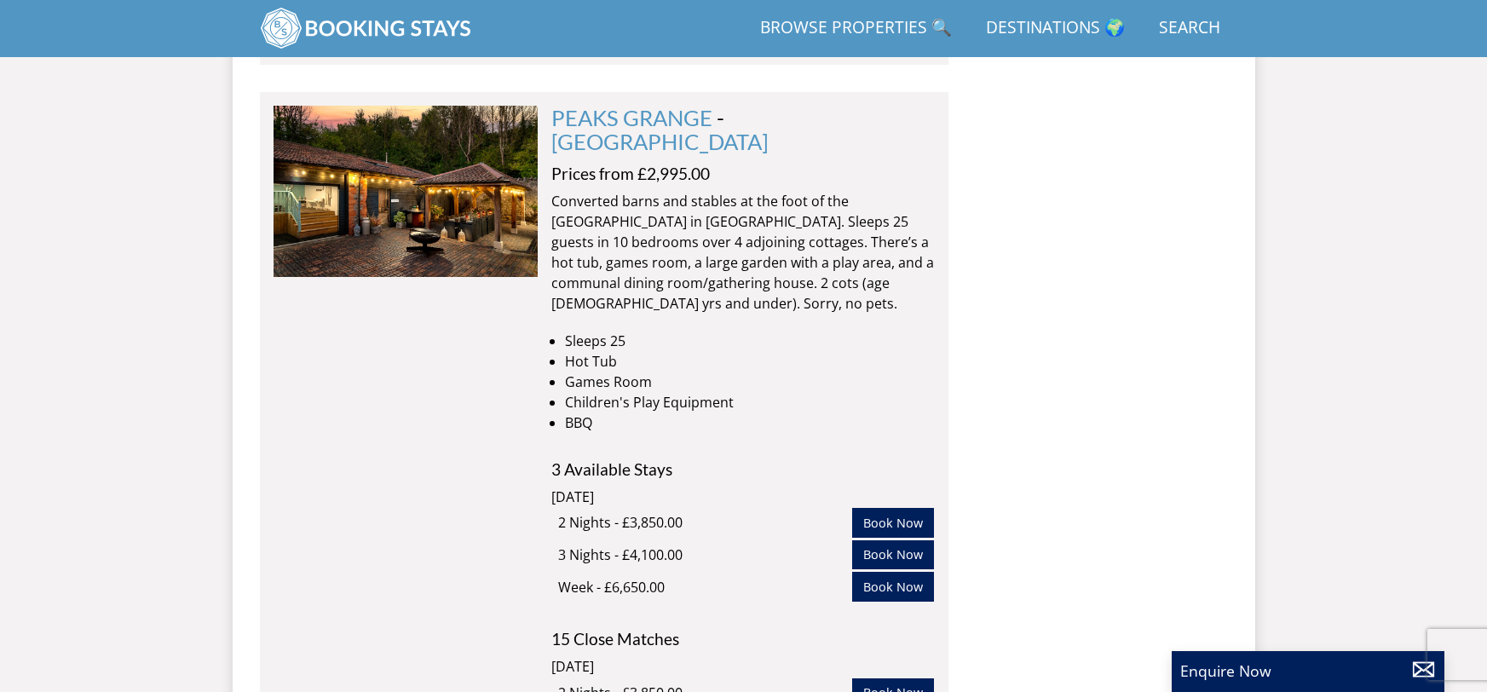
scroll to position [7010, 0]
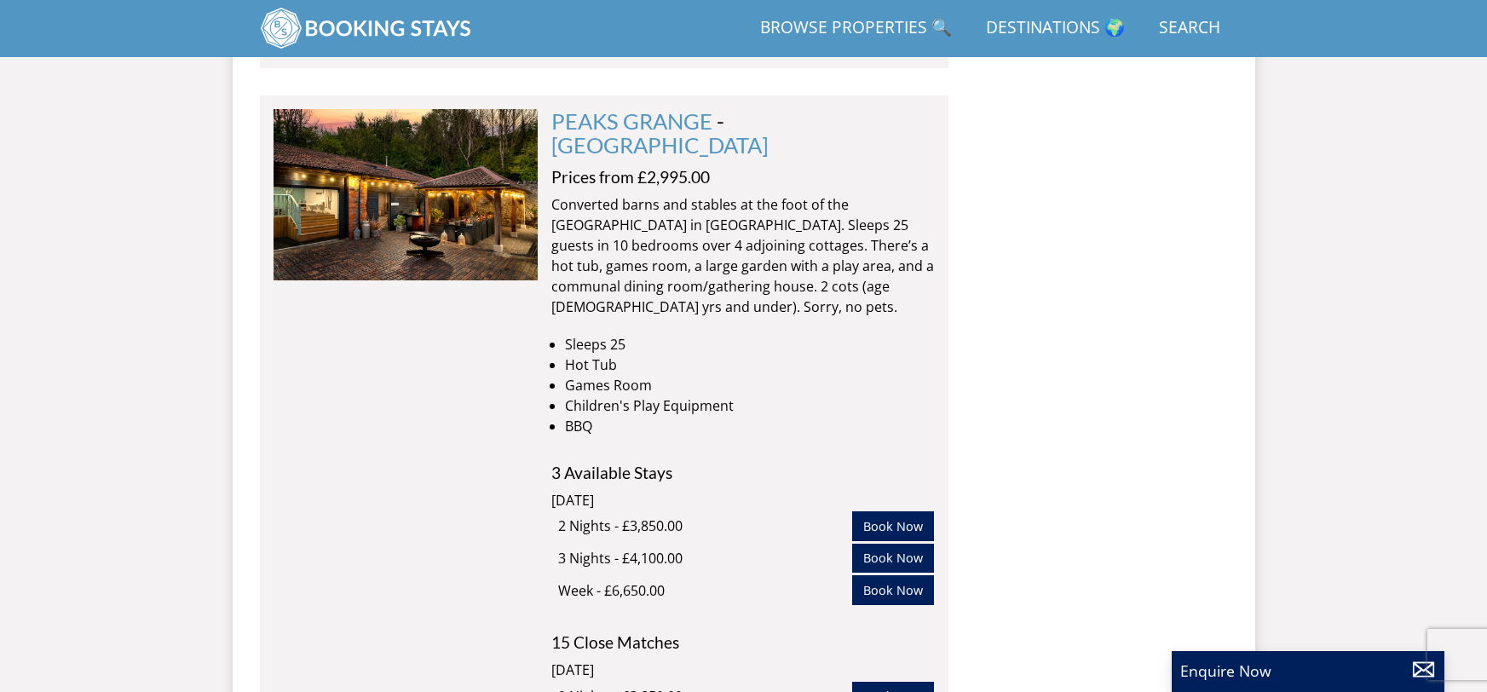
click at [495, 510] on div "PEAKS GRANGE Check Availability More Info" at bounding box center [406, 495] width 264 height 773
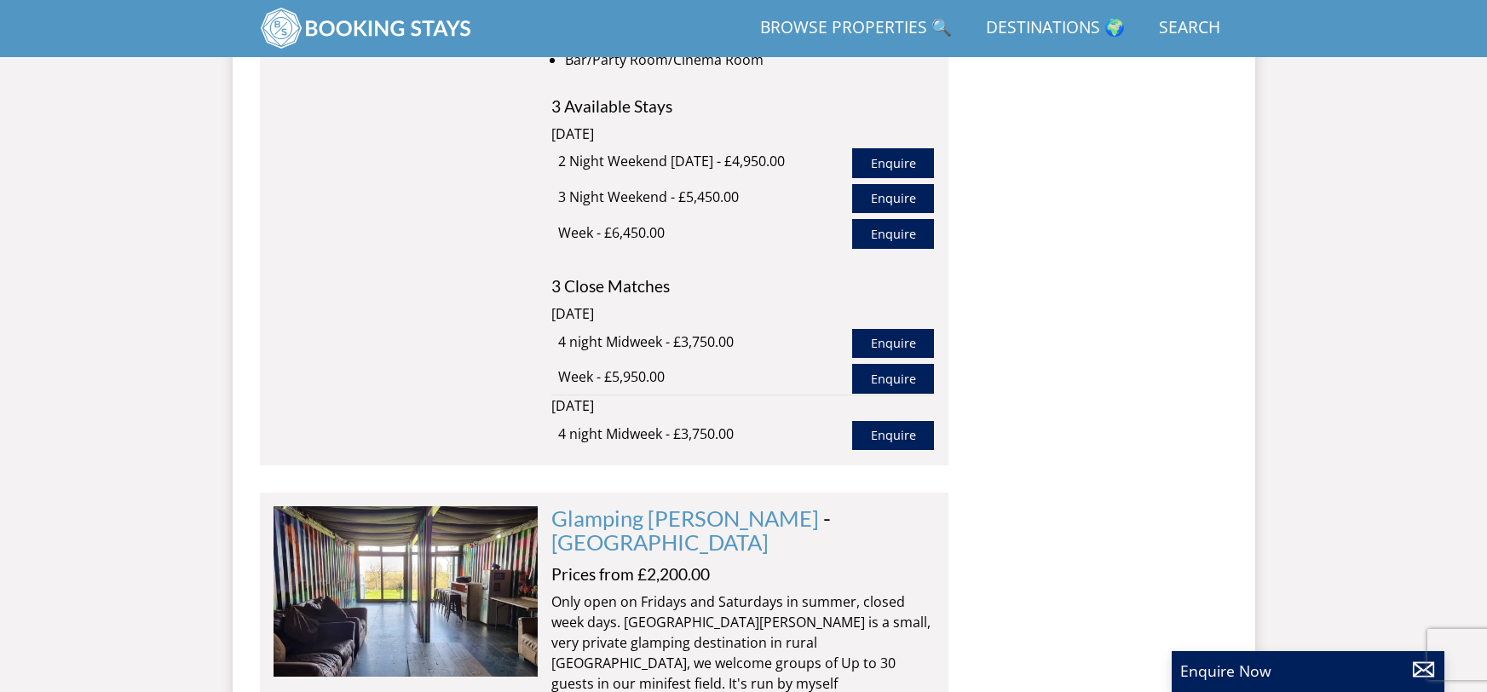
scroll to position [10119, 0]
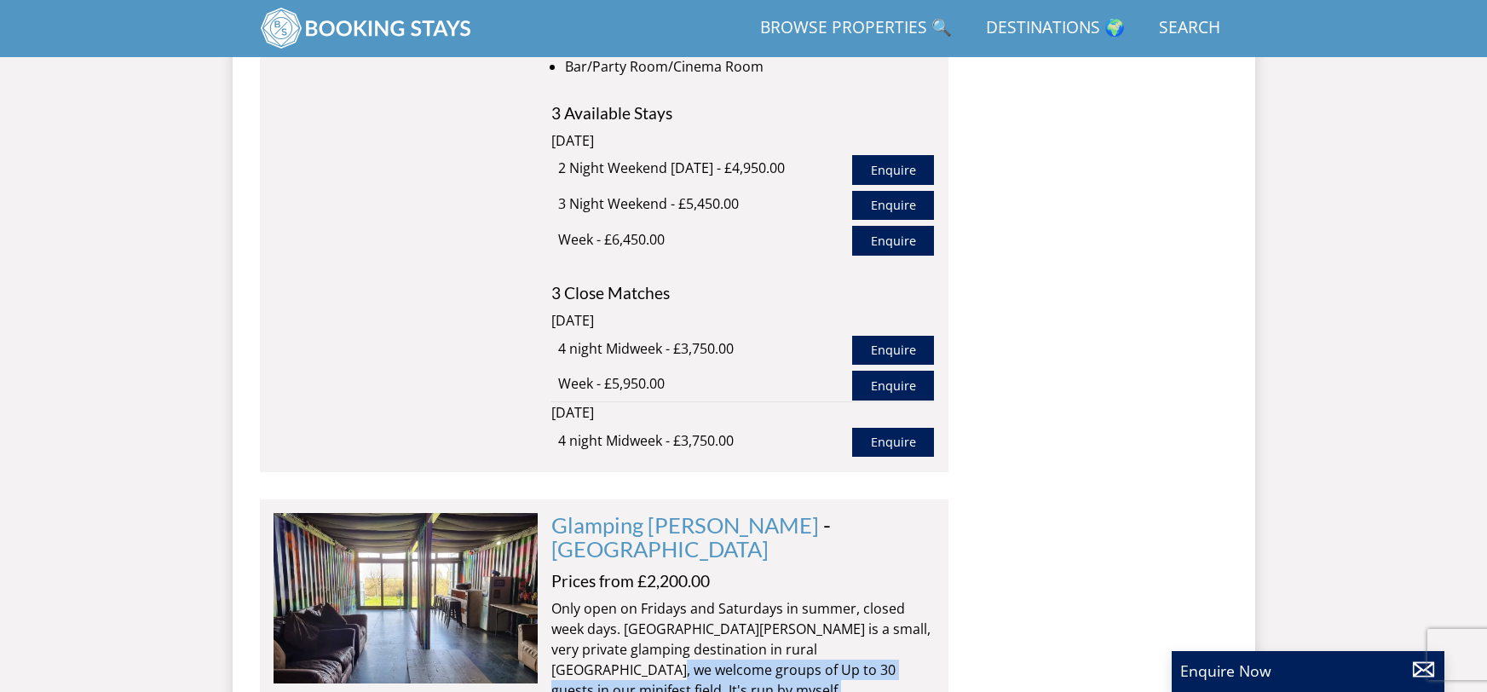
drag, startPoint x: 607, startPoint y: 246, endPoint x: 899, endPoint y: 331, distance: 304.2
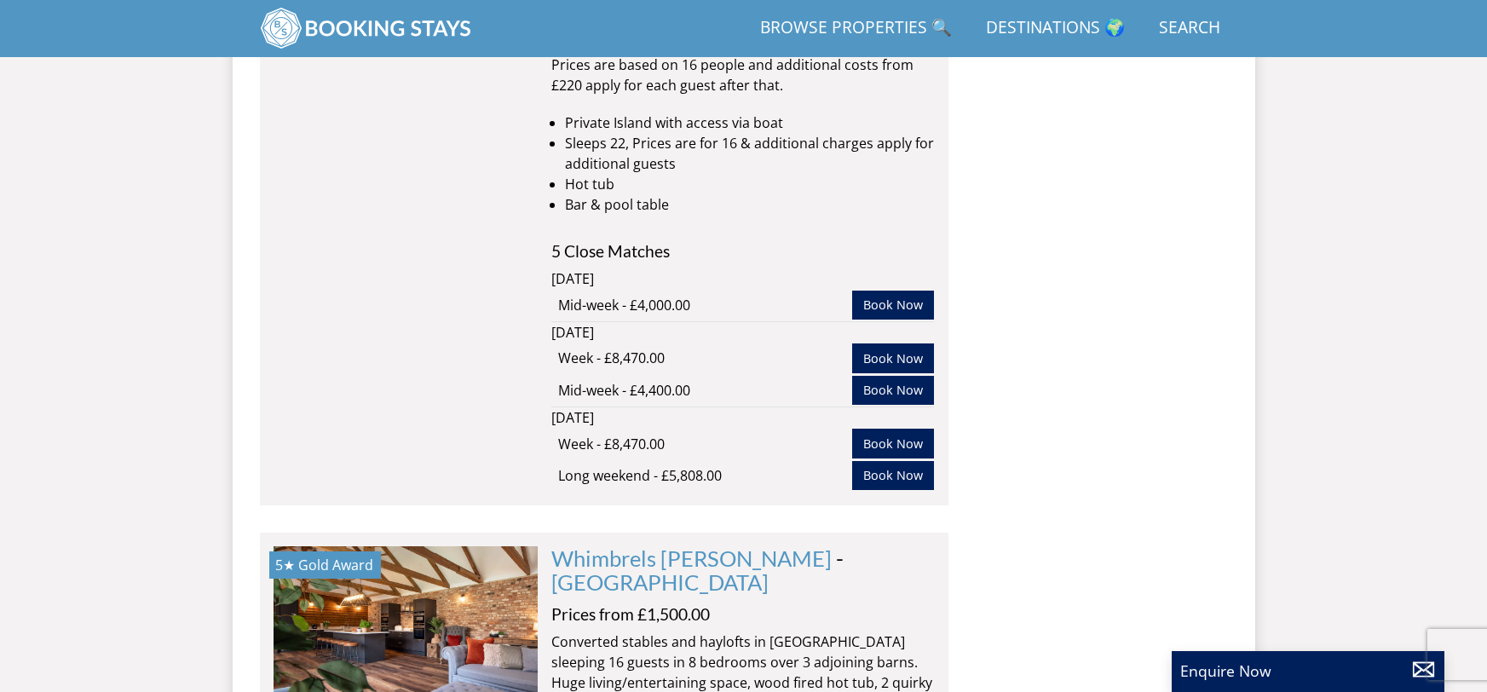
scroll to position [15849, 0]
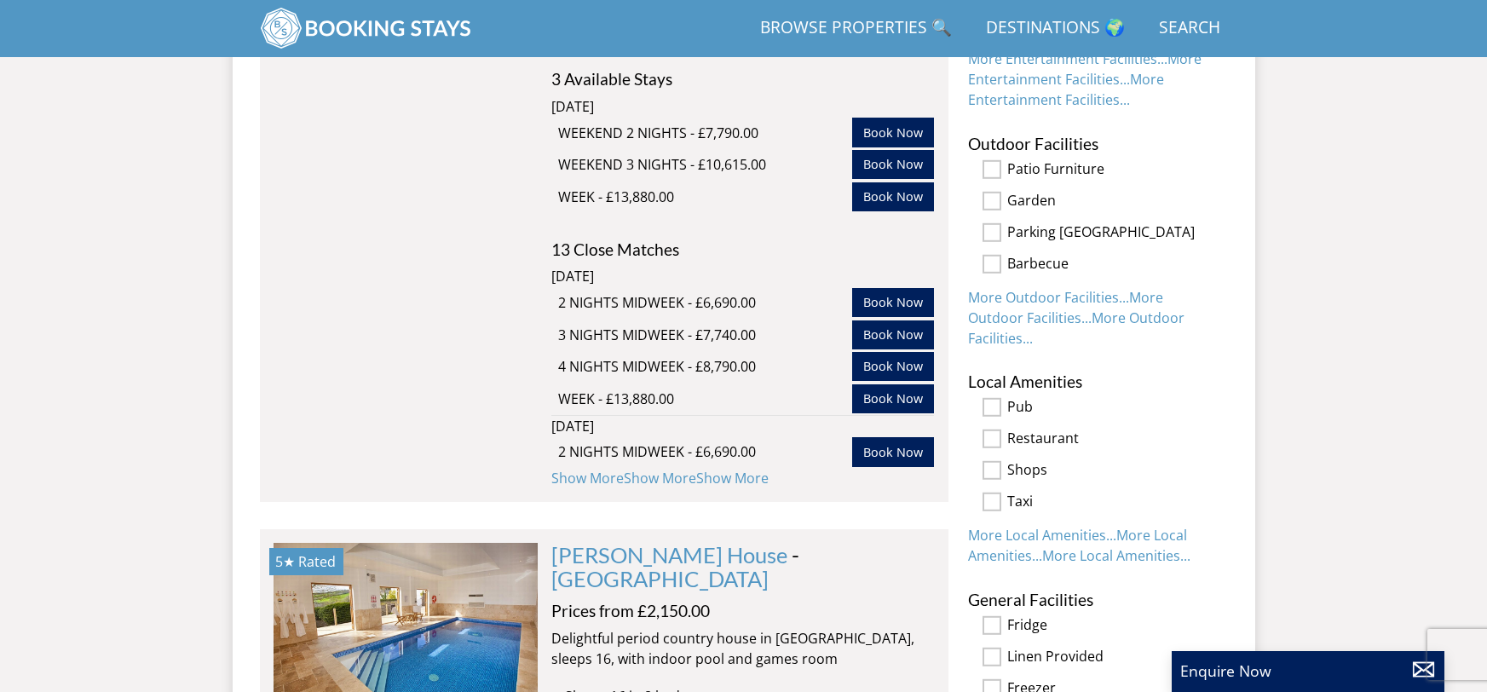
scroll to position [767, 0]
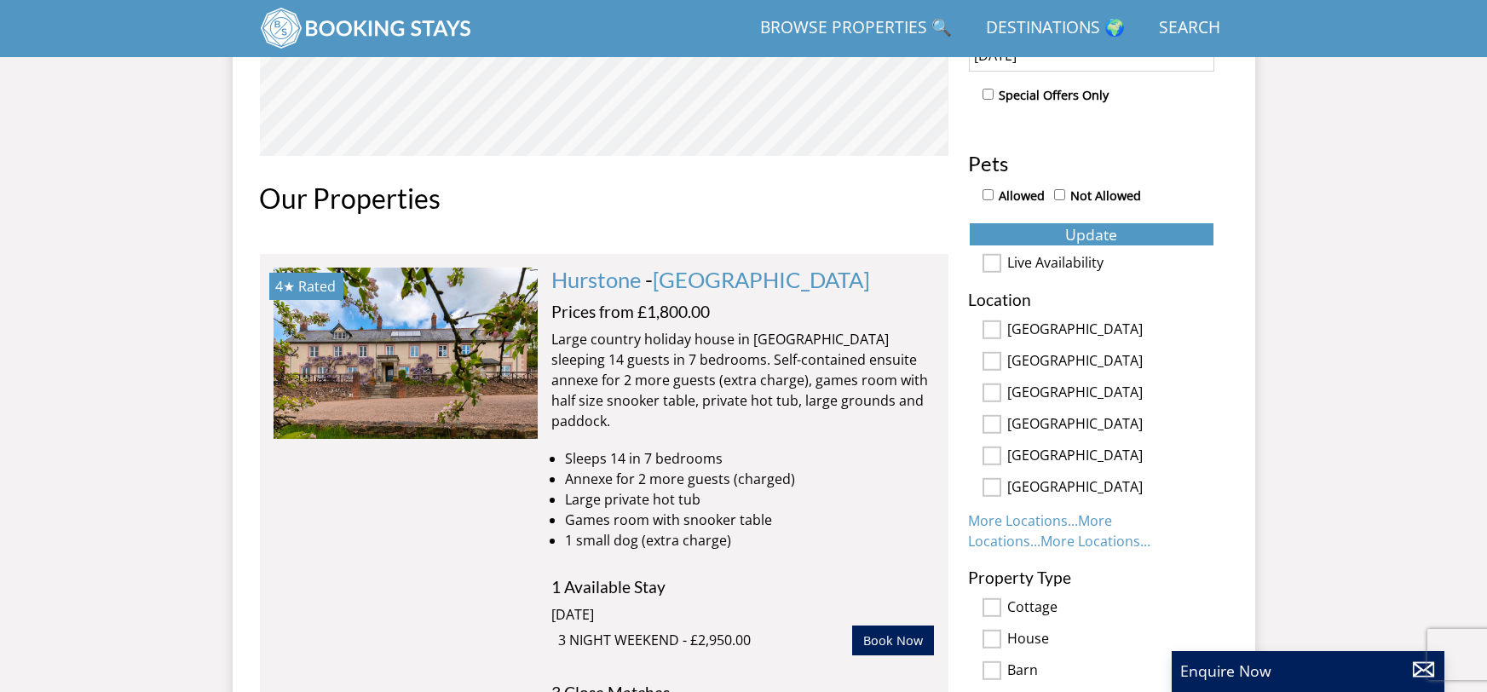
click at [996, 392] on input "[GEOGRAPHIC_DATA]" at bounding box center [992, 392] width 19 height 19
checkbox input "true"
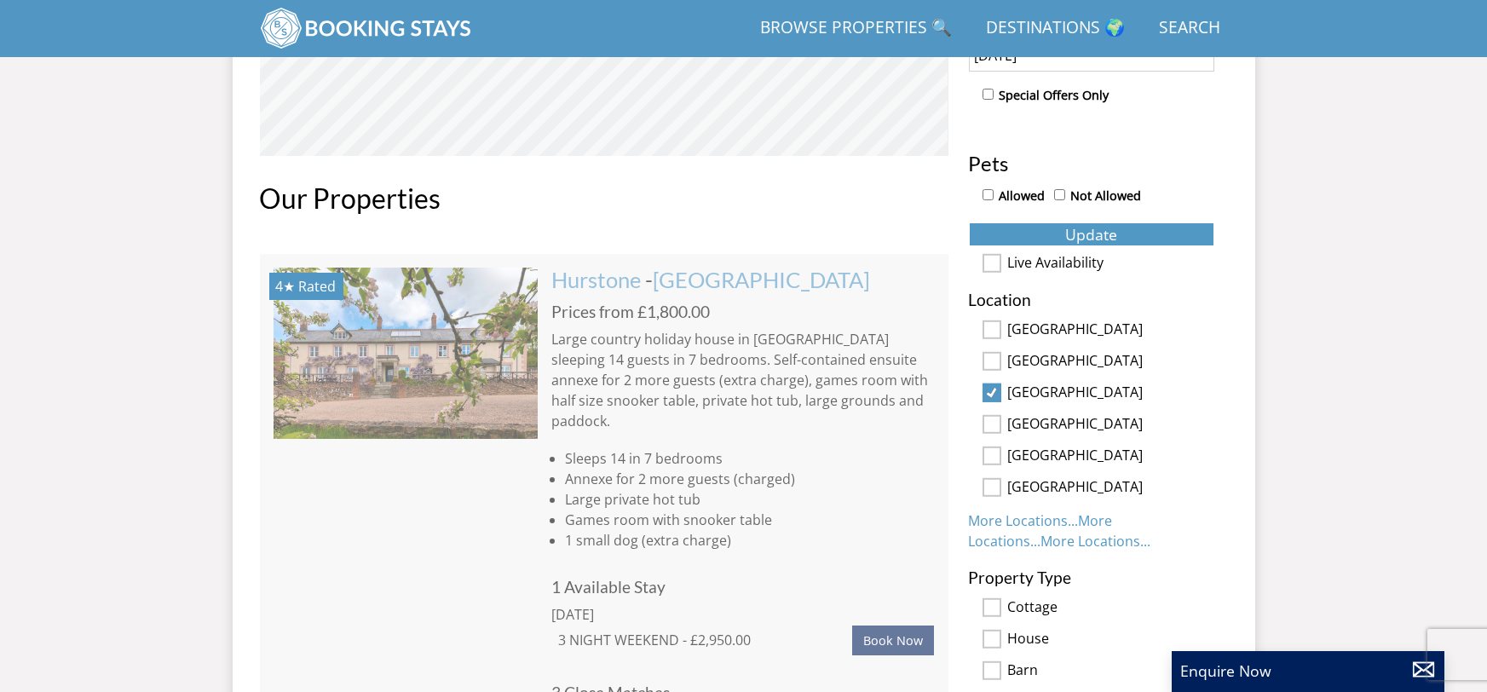
click at [995, 454] on input "[GEOGRAPHIC_DATA]" at bounding box center [992, 456] width 19 height 19
checkbox input "true"
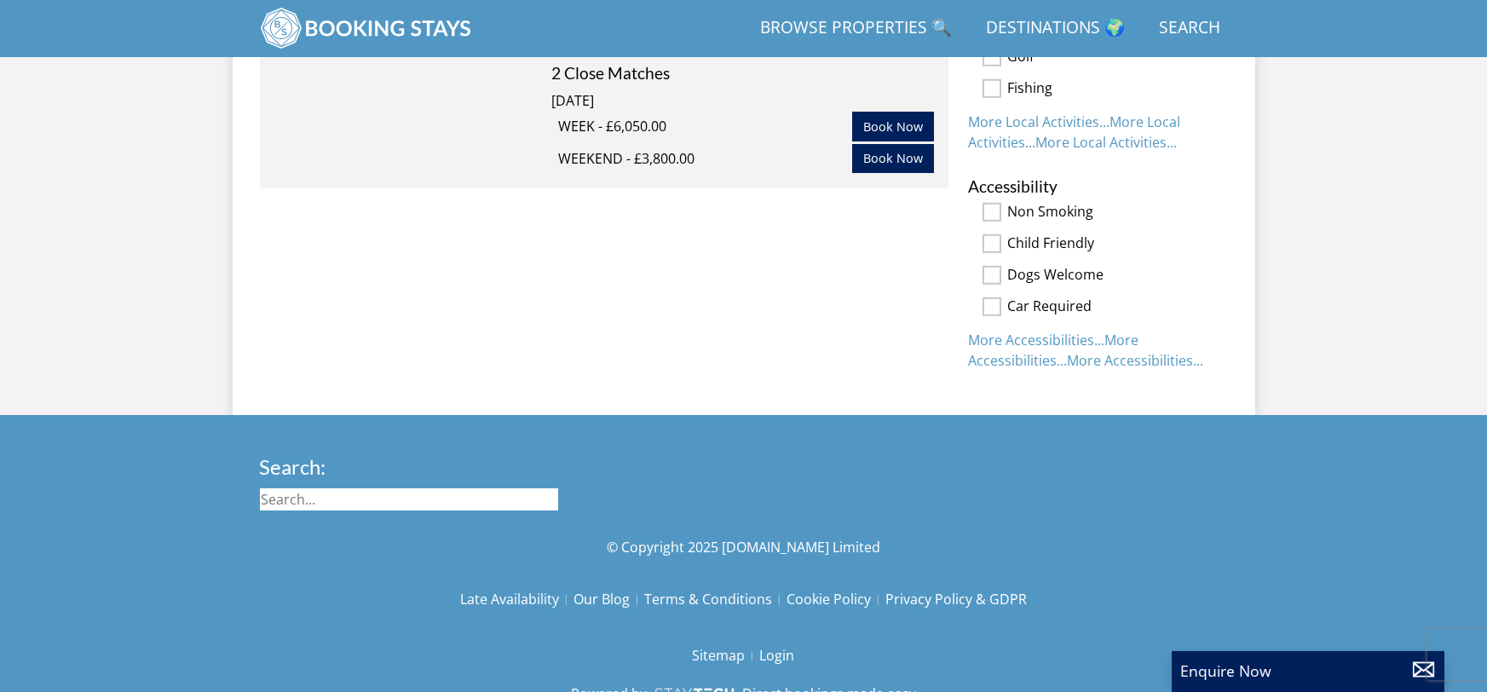
scroll to position [3779, 0]
